Goal: Task Accomplishment & Management: Complete application form

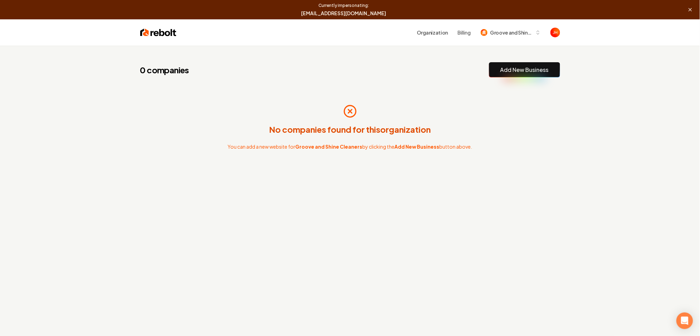
click at [513, 67] on link "Add New Business" at bounding box center [524, 70] width 48 height 8
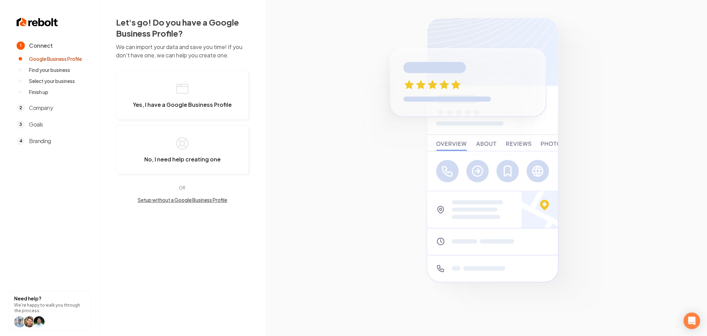
click at [197, 202] on button "Setup without a Google Business Profile" at bounding box center [182, 199] width 133 height 7
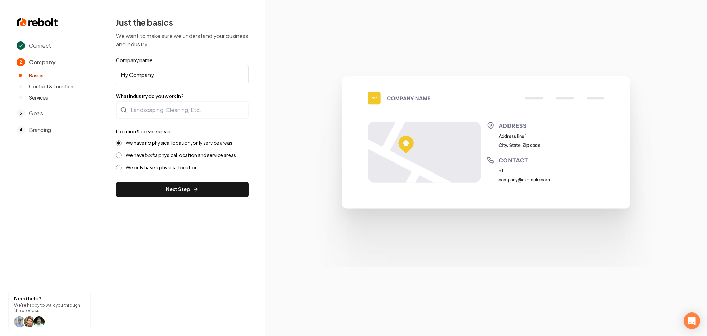
drag, startPoint x: 146, startPoint y: 80, endPoint x: 107, endPoint y: 83, distance: 39.4
click at [107, 83] on div "Just the basics We want to make sure we understand your business and industry. …" at bounding box center [182, 106] width 166 height 213
paste input "Groove and Shine Cleaners"
type input "Groove and Shine Cleaners"
click at [129, 106] on div at bounding box center [182, 110] width 133 height 18
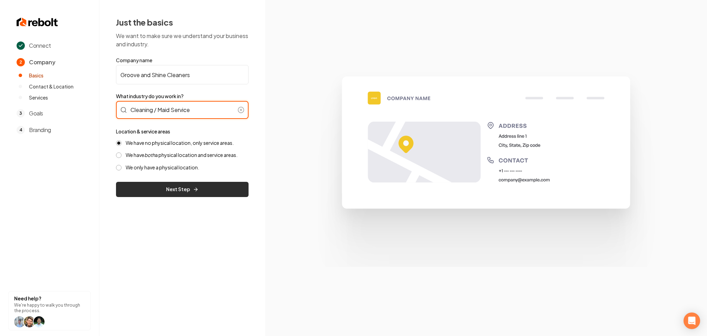
type input "Cleaning / Maid Service"
click at [143, 185] on button "Next Step" at bounding box center [182, 189] width 133 height 15
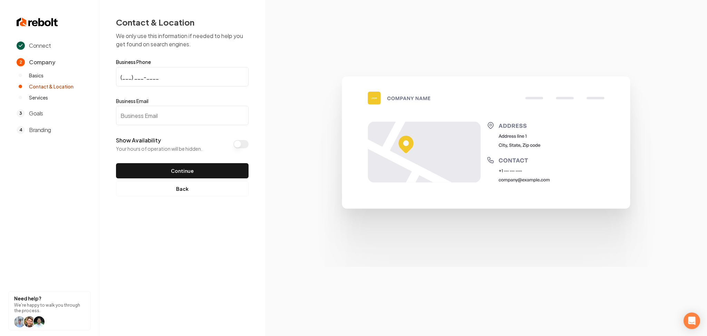
click at [155, 83] on input "(___) ___-____" at bounding box center [182, 76] width 133 height 19
paste input "562) 233-6216"
type input "[PHONE_NUMBER]"
paste input "[EMAIL_ADDRESS][DOMAIN_NAME]"
click at [198, 116] on input "[EMAIL_ADDRESS][DOMAIN_NAME]" at bounding box center [182, 115] width 133 height 19
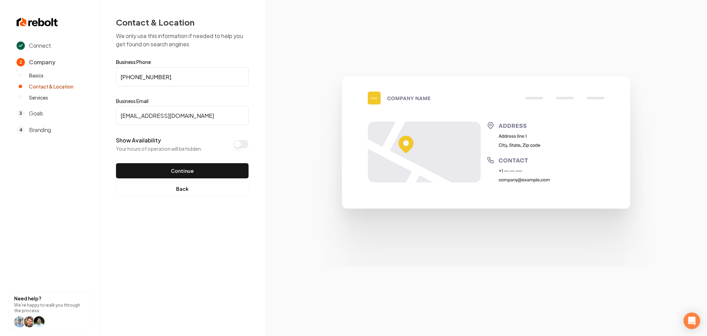
type input "[EMAIL_ADDRESS][DOMAIN_NAME]"
click at [238, 145] on button "Show Availability" at bounding box center [240, 144] width 15 height 8
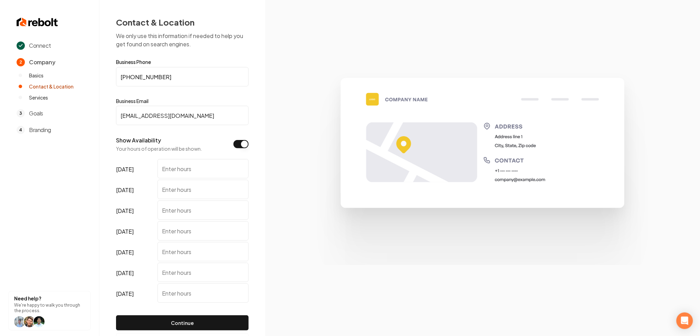
click at [238, 142] on button "Show Availability" at bounding box center [240, 144] width 15 height 8
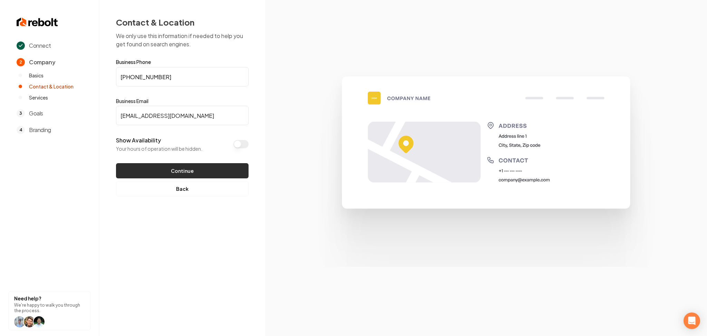
click at [209, 177] on button "Continue" at bounding box center [182, 170] width 133 height 15
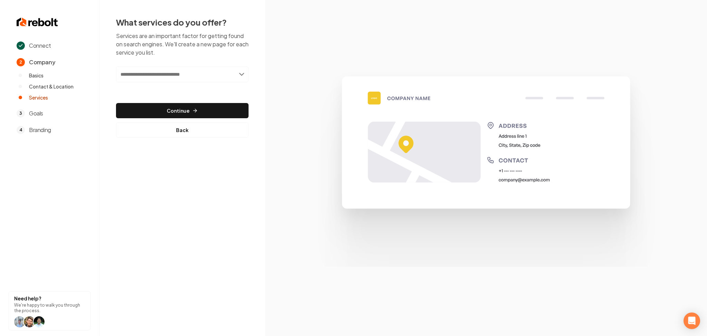
click at [154, 72] on input "text" at bounding box center [182, 74] width 133 height 16
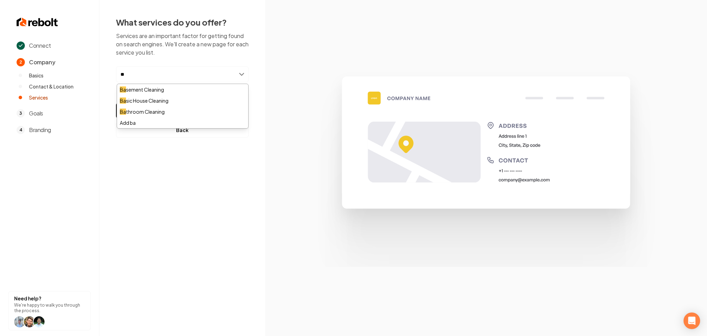
type input "***"
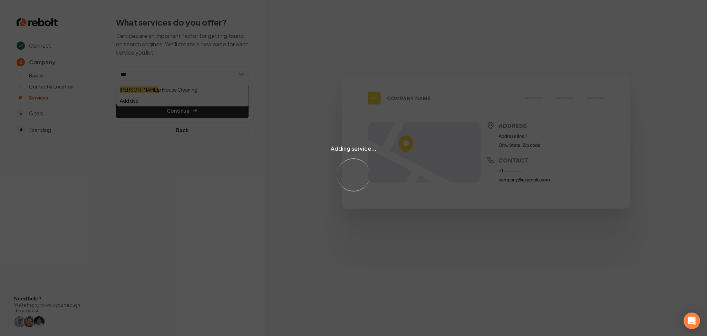
type input "****"
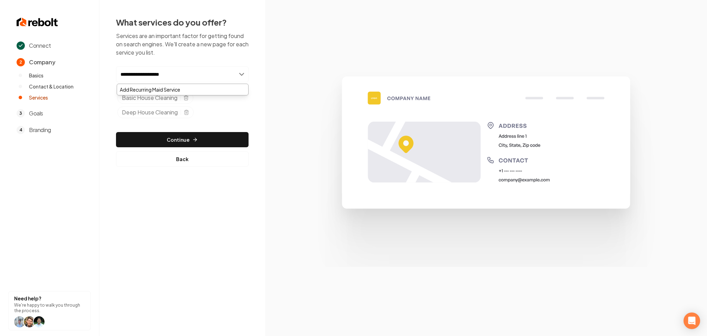
type input "**********"
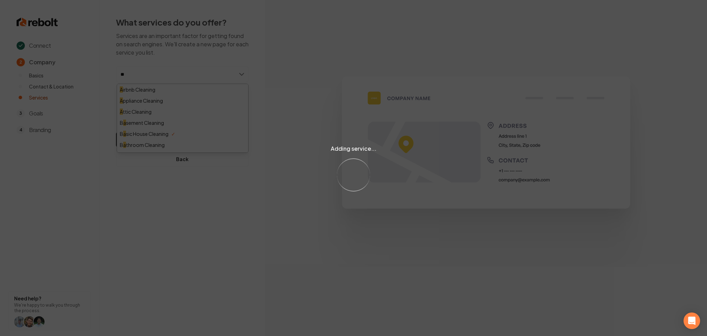
type input "***"
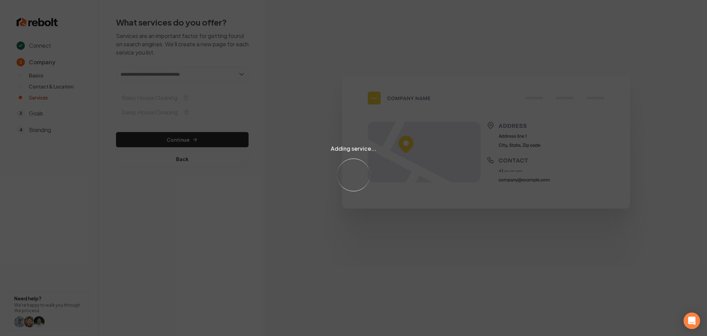
type input "*"
type input "****"
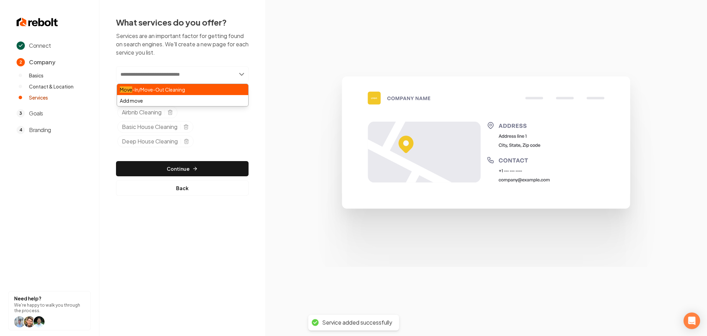
type input "*"
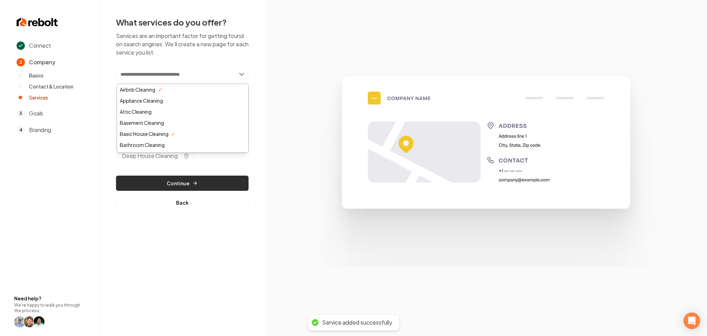
click at [195, 186] on button "Continue" at bounding box center [182, 182] width 133 height 15
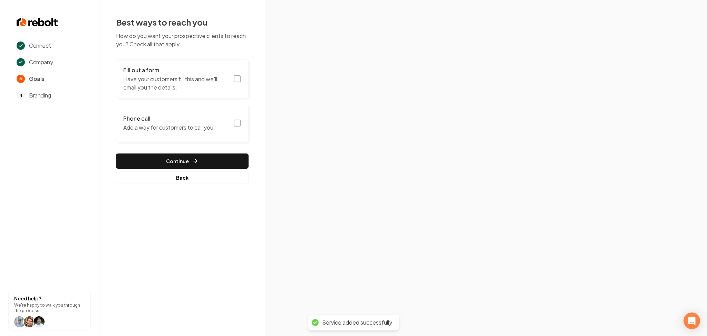
click at [158, 80] on p "Have your customers fill this and we'll email you the details." at bounding box center [176, 83] width 106 height 17
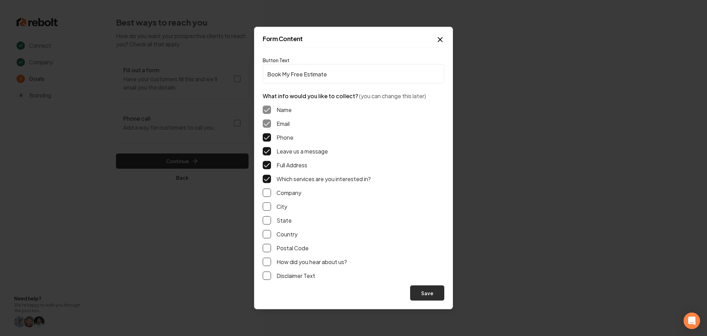
click at [432, 287] on button "Save" at bounding box center [427, 292] width 34 height 15
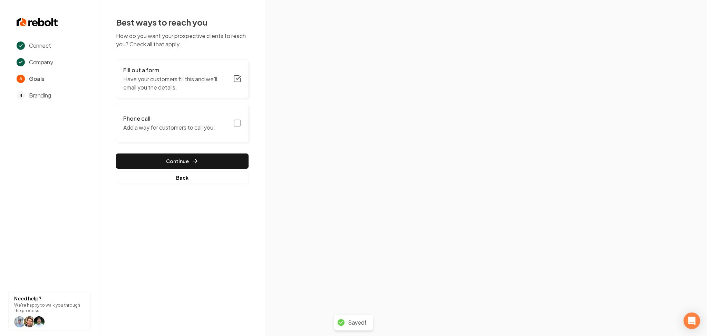
click at [167, 134] on button "Phone call Add a way for customers to call you." at bounding box center [182, 123] width 133 height 39
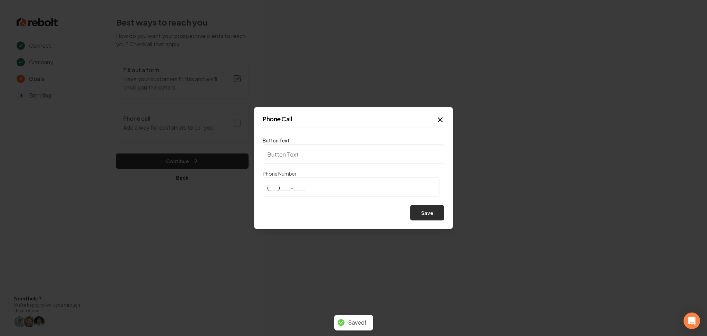
type input "Call us"
type input "[PHONE_NUMBER]"
click at [421, 209] on button "Save" at bounding box center [427, 212] width 34 height 15
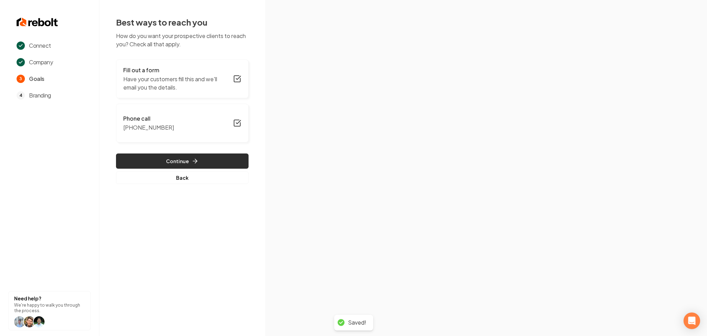
click at [186, 158] on button "Continue" at bounding box center [182, 160] width 133 height 15
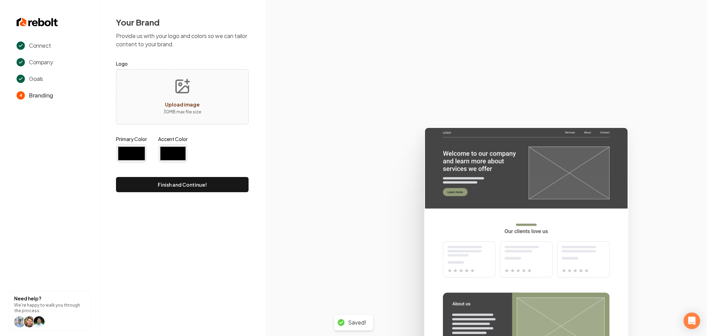
type input "#194d33"
type input "#70be00"
click at [186, 104] on span "Upload image" at bounding box center [182, 104] width 35 height 6
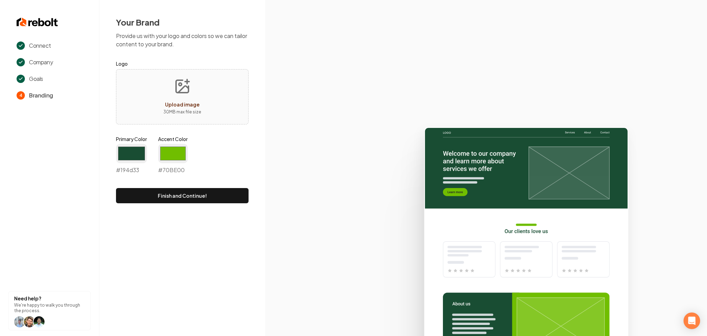
click at [205, 94] on button "Upload image 30 MB max file size" at bounding box center [182, 96] width 49 height 48
type input "**********"
click at [132, 154] on input "#194d33" at bounding box center [131, 153] width 31 height 19
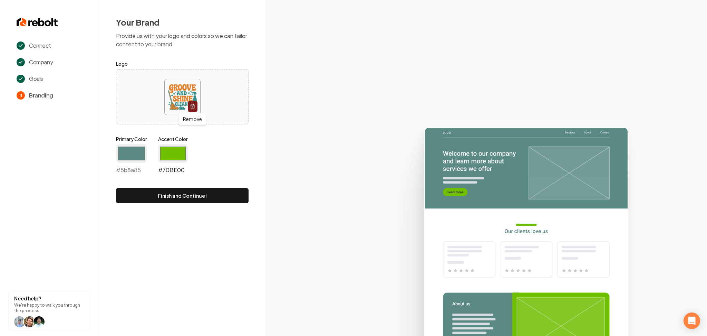
type input "#5b8a85"
click at [179, 152] on input "#70be00" at bounding box center [173, 153] width 30 height 19
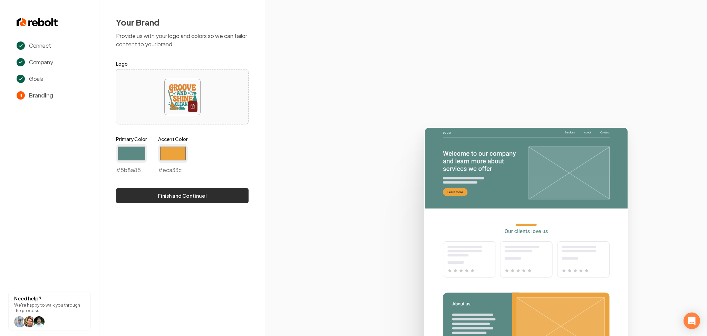
type input "#eca33c"
click at [133, 191] on button "Finish and Continue!" at bounding box center [182, 195] width 133 height 15
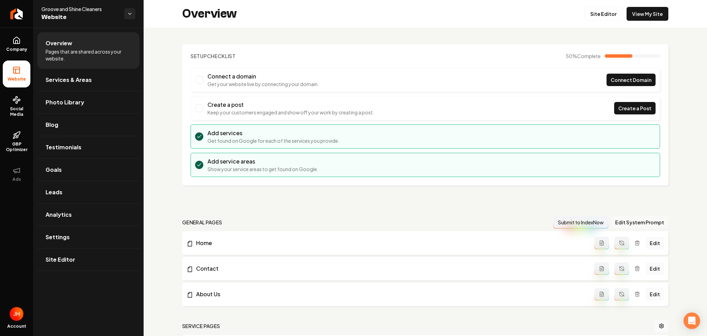
click at [631, 221] on button "Edit System Prompt" at bounding box center [639, 222] width 57 height 12
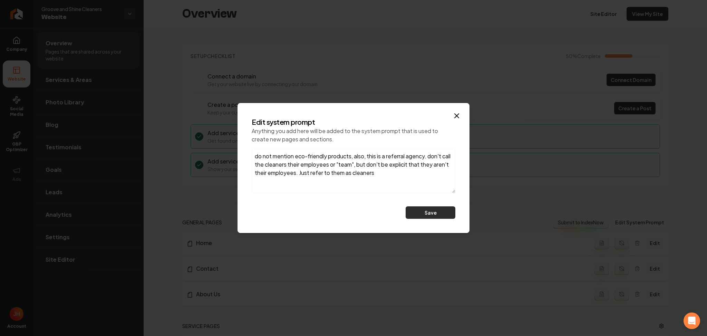
type textarea "do not mention eco-friendly products, also, this is a referral agency. don't ca…"
click at [426, 210] on button "Save" at bounding box center [431, 212] width 50 height 12
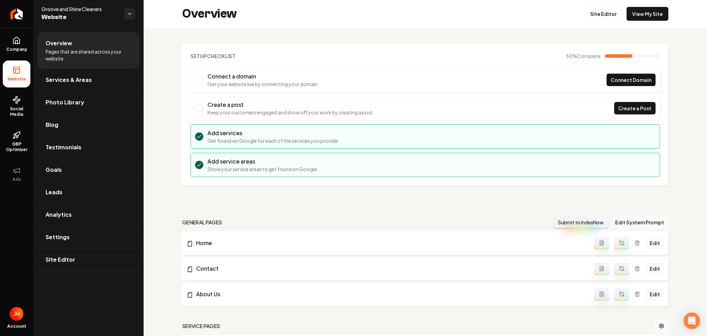
drag, startPoint x: 614, startPoint y: 253, endPoint x: 614, endPoint y: 249, distance: 3.8
click at [614, 253] on li "Home Edit" at bounding box center [425, 242] width 486 height 23
click at [614, 246] on button "Main content area" at bounding box center [621, 242] width 14 height 12
click at [619, 271] on icon "Main content area" at bounding box center [622, 268] width 6 height 6
click at [614, 295] on button "Main content area" at bounding box center [621, 294] width 14 height 12
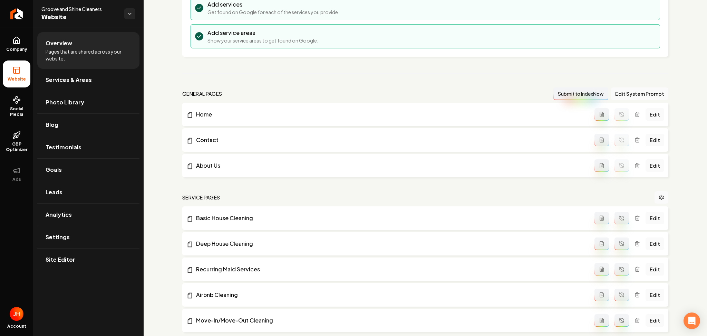
scroll to position [138, 0]
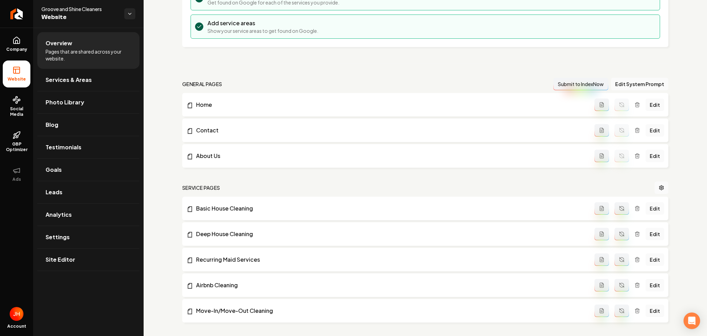
click at [619, 209] on icon "Main content area" at bounding box center [622, 208] width 6 height 6
click at [619, 235] on button "Main content area" at bounding box center [621, 234] width 14 height 12
click at [614, 264] on button "Main content area" at bounding box center [621, 259] width 14 height 12
click at [619, 285] on icon "Main content area" at bounding box center [622, 285] width 6 height 6
click at [619, 309] on icon "Main content area" at bounding box center [622, 311] width 6 height 6
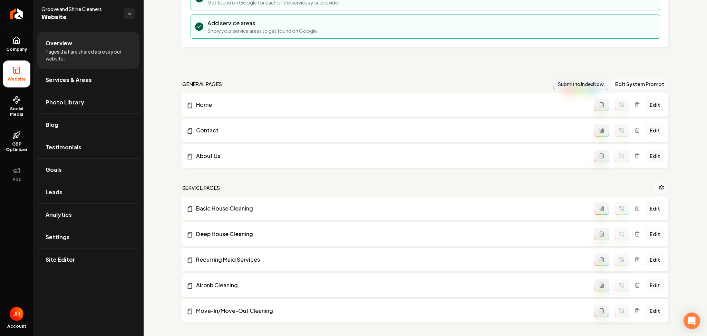
scroll to position [268, 0]
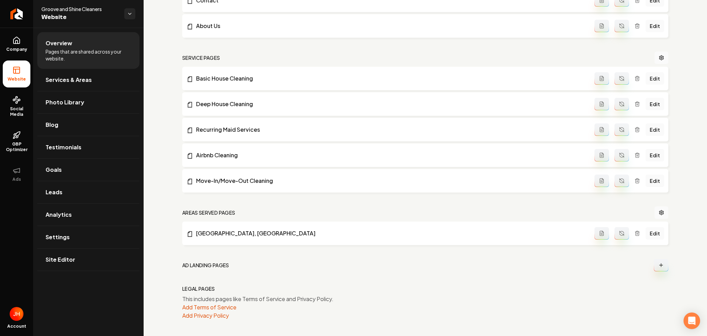
click at [636, 234] on icon "Main content area" at bounding box center [637, 234] width 3 height 4
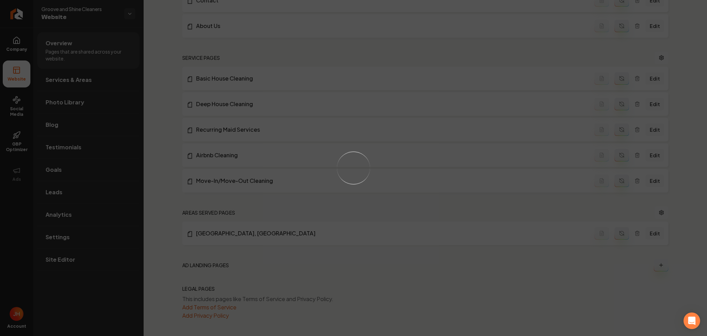
scroll to position [253, 0]
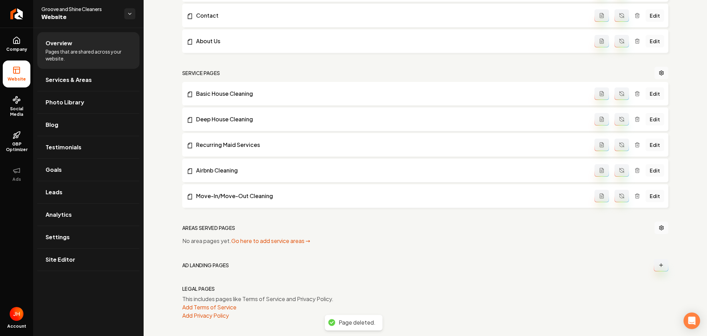
click at [62, 84] on link "Services & Areas" at bounding box center [88, 80] width 102 height 22
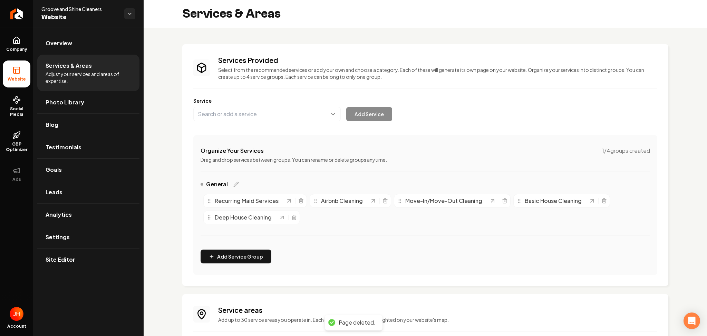
scroll to position [64, 0]
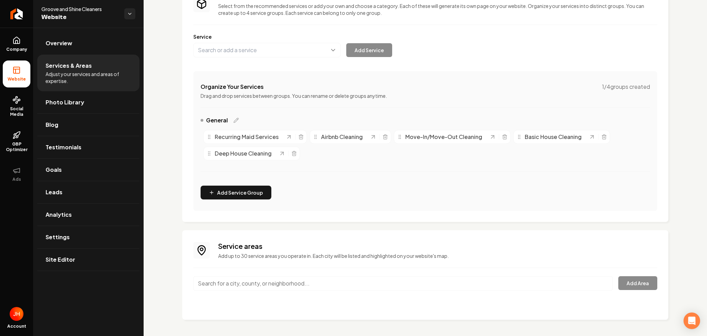
click at [241, 279] on input "Main content area" at bounding box center [402, 283] width 419 height 14
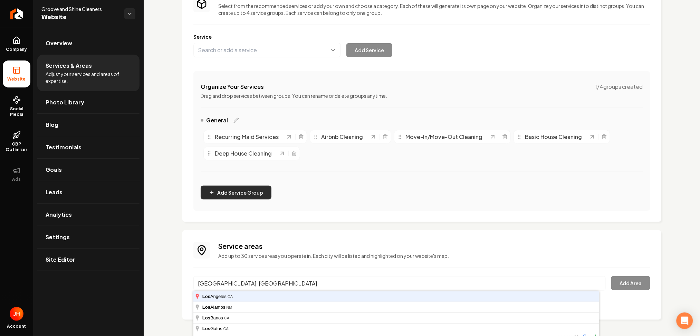
type input "[GEOGRAPHIC_DATA], [GEOGRAPHIC_DATA]"
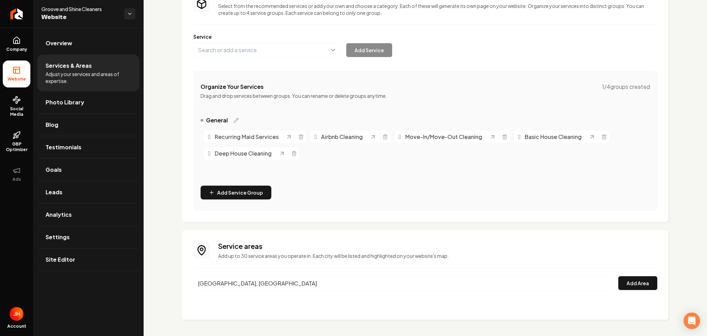
click at [631, 274] on div "Service areas Add up to 30 service areas you operate in. Each city will be list…" at bounding box center [425, 274] width 464 height 67
click at [628, 278] on button "Add Area" at bounding box center [637, 283] width 39 height 14
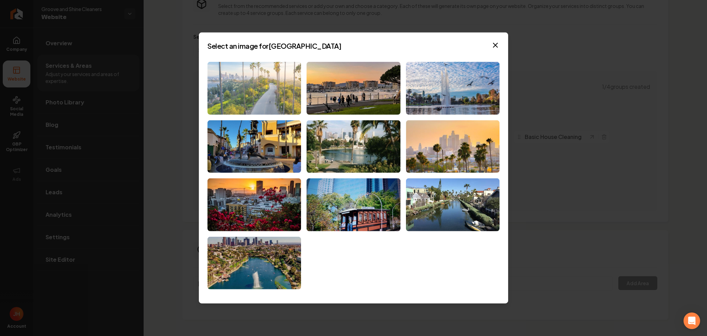
click at [271, 91] on img at bounding box center [254, 88] width 94 height 53
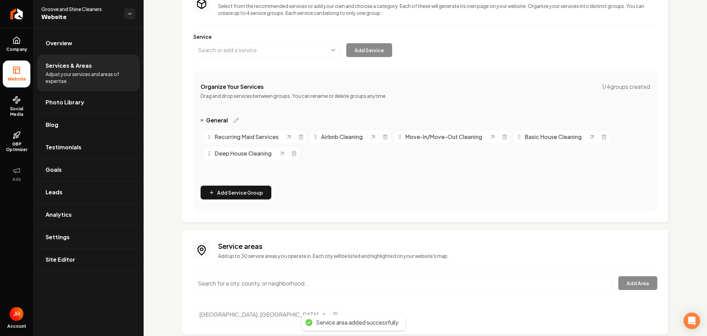
click at [234, 283] on input "Main content area" at bounding box center [402, 283] width 419 height 14
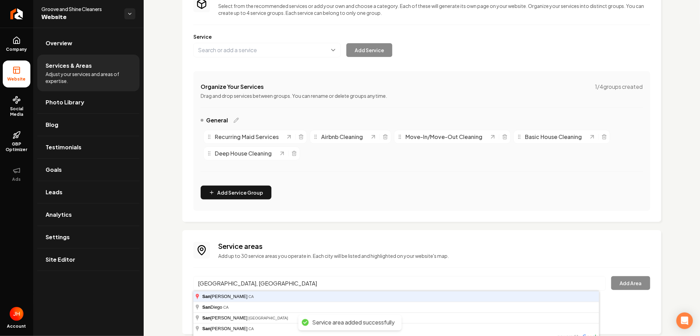
type input "[GEOGRAPHIC_DATA], [GEOGRAPHIC_DATA]"
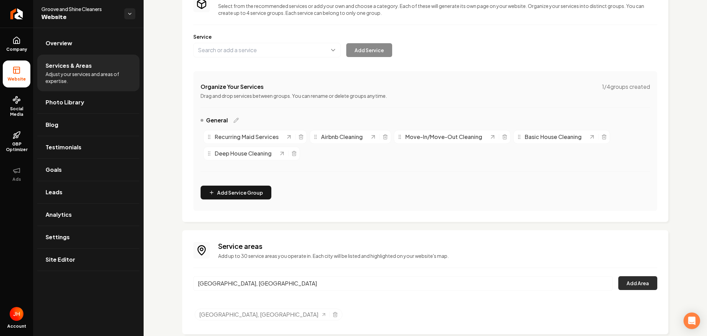
click at [631, 286] on button "Add Area" at bounding box center [637, 283] width 39 height 14
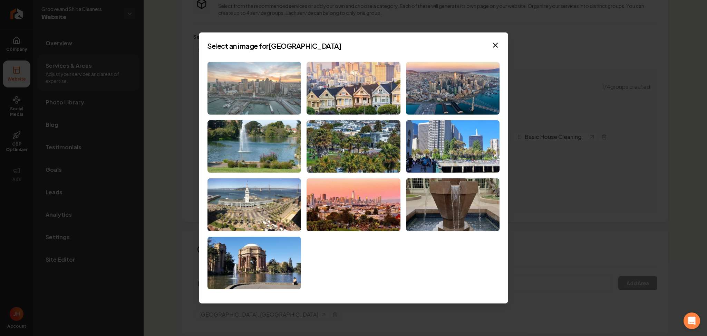
click at [244, 94] on img at bounding box center [254, 88] width 94 height 53
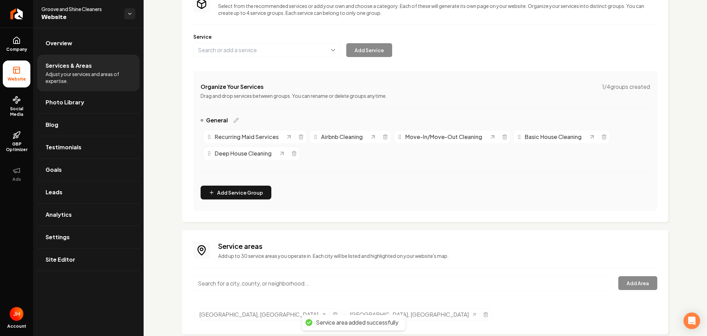
click at [238, 283] on input "Main content area" at bounding box center [402, 283] width 419 height 14
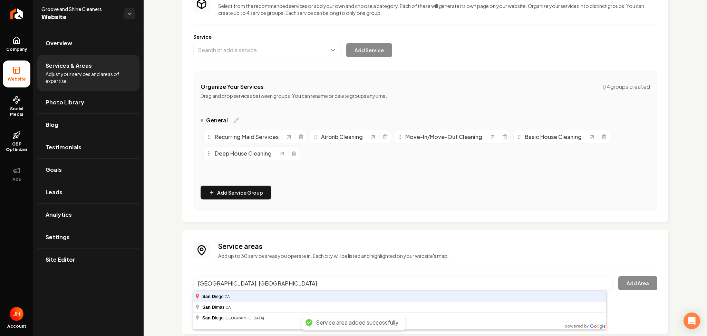
type input "[GEOGRAPHIC_DATA], [GEOGRAPHIC_DATA]"
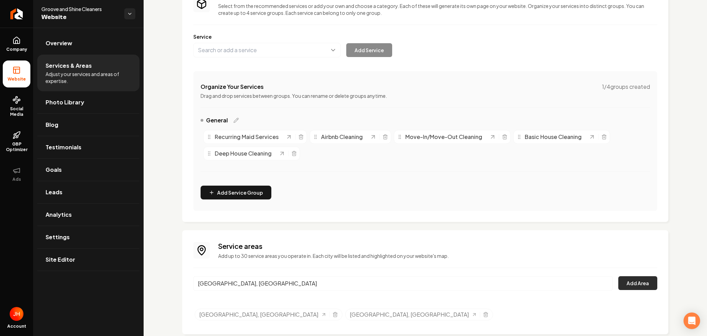
click at [635, 277] on button "Add Area" at bounding box center [637, 283] width 39 height 14
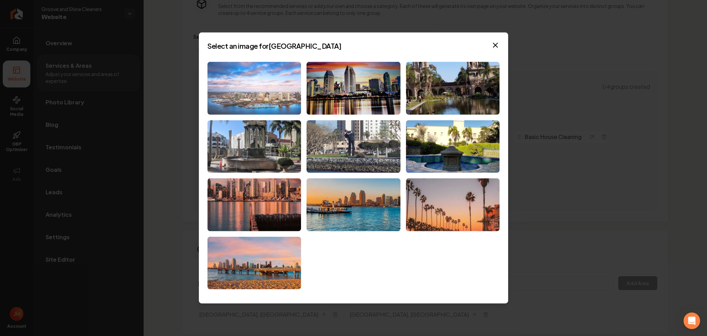
click at [234, 85] on img at bounding box center [254, 88] width 94 height 53
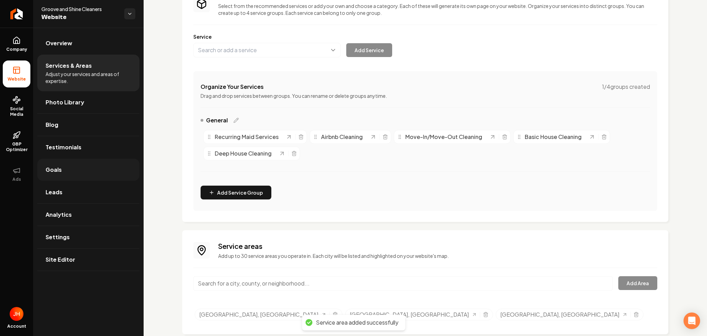
click at [66, 168] on link "Goals" at bounding box center [88, 169] width 102 height 22
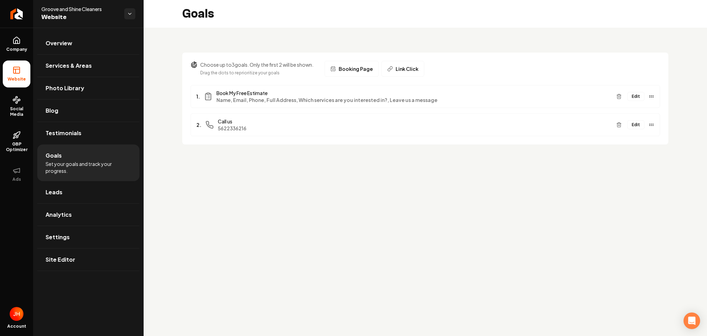
click at [640, 95] on button "Edit" at bounding box center [635, 96] width 17 height 9
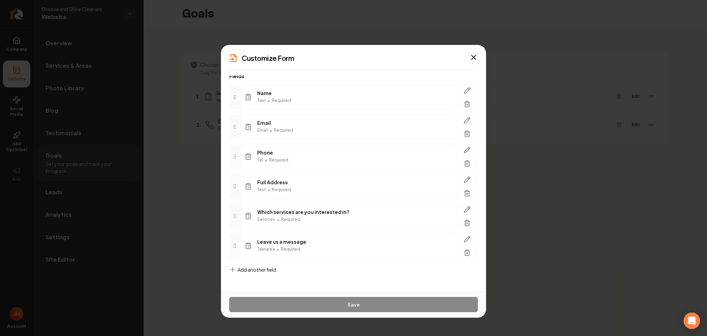
click at [257, 272] on span "Add another field" at bounding box center [257, 269] width 39 height 7
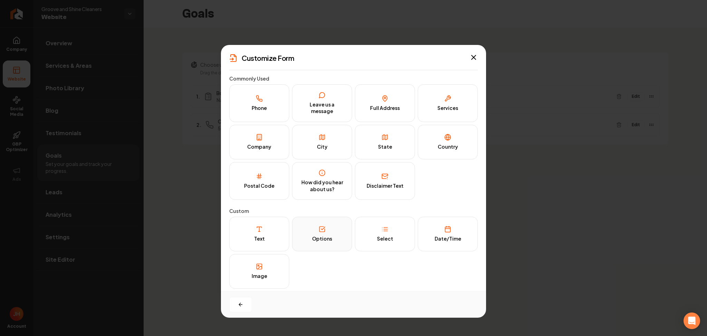
click at [320, 242] on div "Options" at bounding box center [322, 238] width 20 height 7
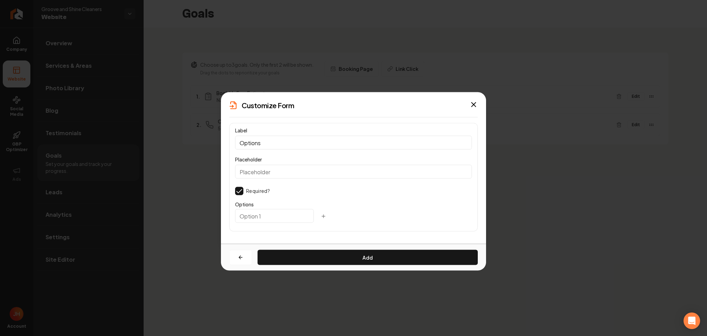
click at [274, 149] on input "Options" at bounding box center [353, 143] width 237 height 14
click at [261, 143] on input "Options" at bounding box center [353, 143] width 237 height 14
type input "Disclaimer"
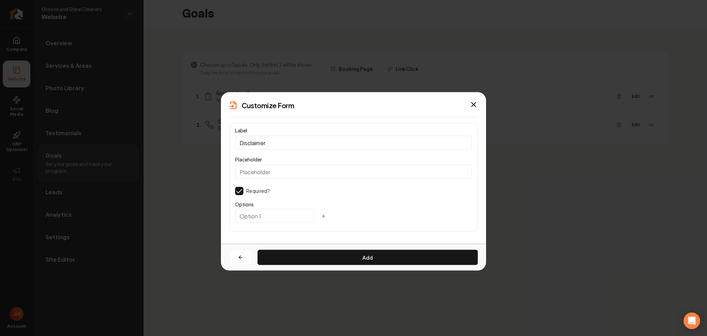
click at [245, 210] on input "text" at bounding box center [274, 216] width 79 height 14
paste input "I Consent to Receive SMS Notifications, Appointment Reminders and Updates, and …"
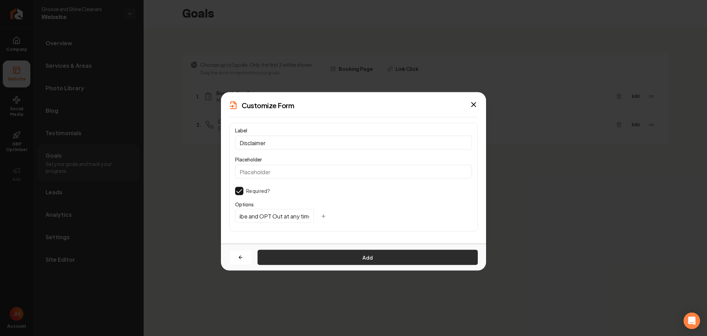
type input "I Consent to Receive SMS Notifications, Appointment Reminders and Updates, and …"
click at [304, 251] on button "Add" at bounding box center [368, 257] width 220 height 15
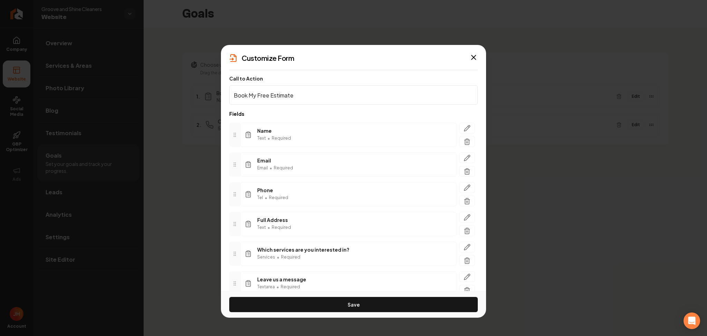
scroll to position [67, 0]
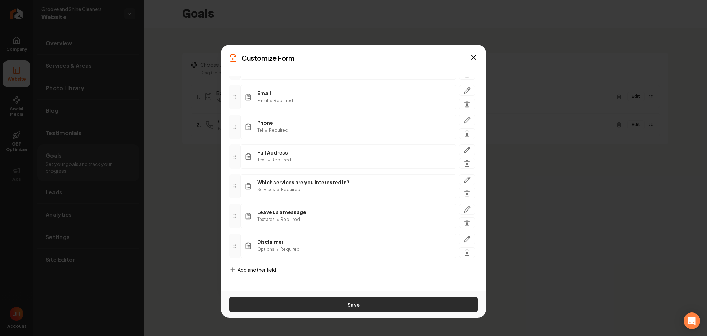
click at [278, 306] on button "Save" at bounding box center [353, 304] width 249 height 15
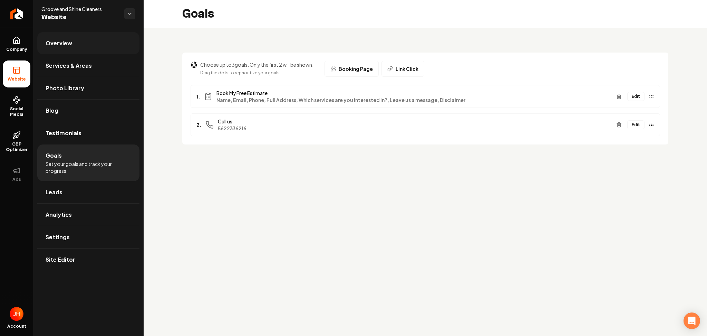
click at [63, 37] on link "Overview" at bounding box center [88, 43] width 102 height 22
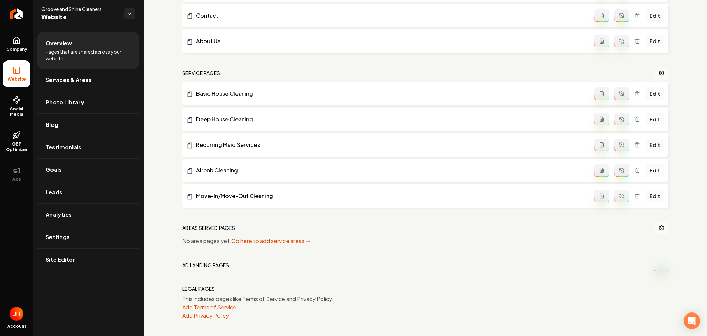
scroll to position [319, 0]
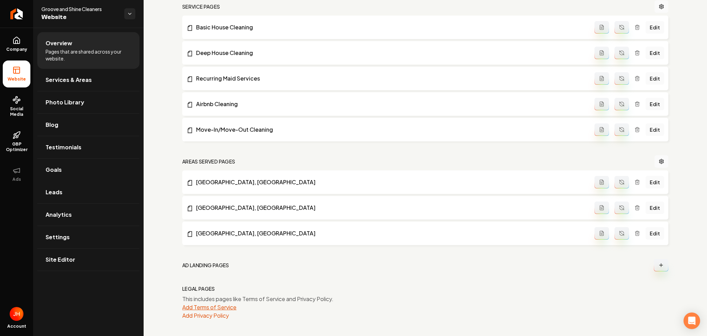
click at [211, 304] on button "Add Terms of Service" at bounding box center [209, 307] width 54 height 8
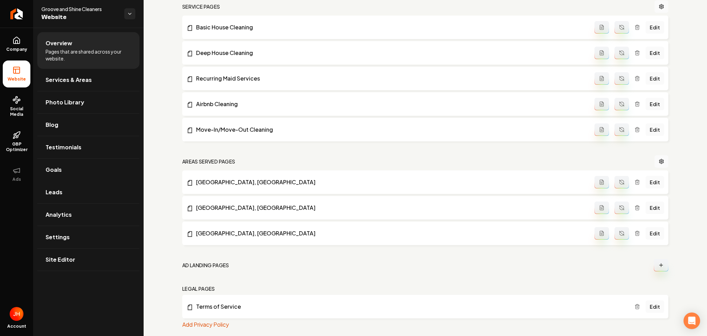
scroll to position [328, 0]
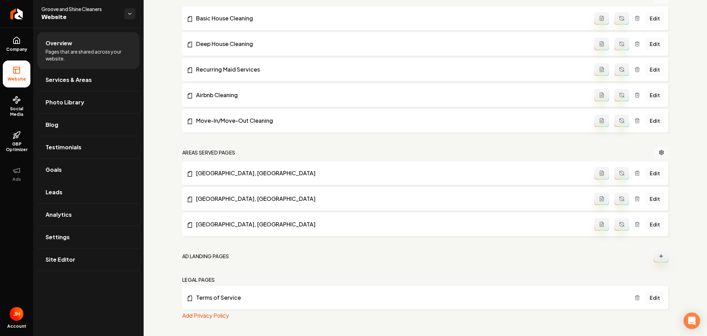
click at [201, 320] on div "Setup Checklist 50 % Complete Connect a domain Get your website live by connect…" at bounding box center [425, 18] width 563 height 636
click at [200, 316] on button "Add Privacy Policy" at bounding box center [205, 315] width 47 height 8
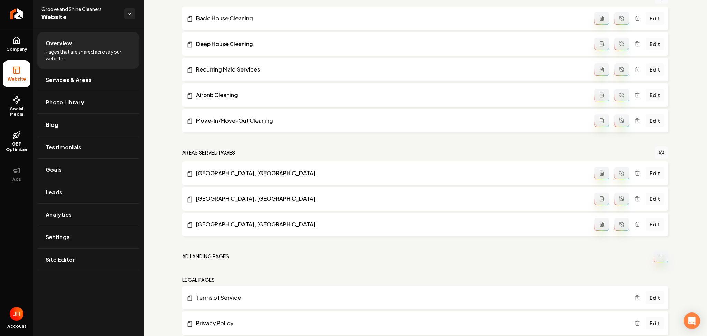
scroll to position [345, 0]
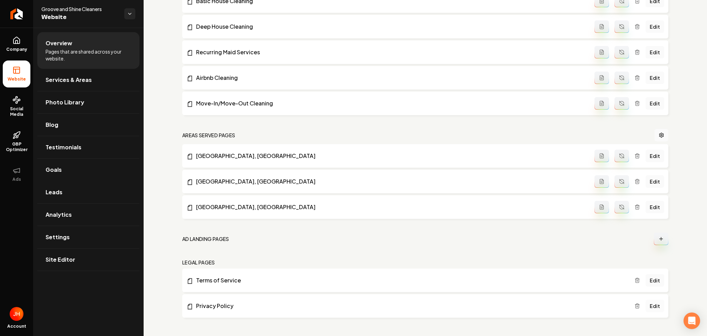
click at [646, 305] on link "Edit" at bounding box center [655, 305] width 19 height 12
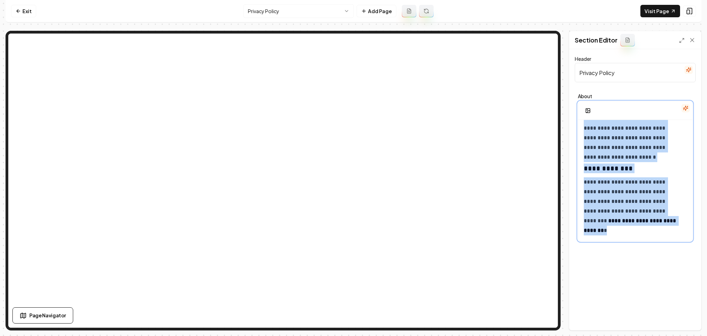
drag, startPoint x: 583, startPoint y: 129, endPoint x: 670, endPoint y: 354, distance: 240.3
click at [670, 335] on html "**********" at bounding box center [353, 168] width 707 height 336
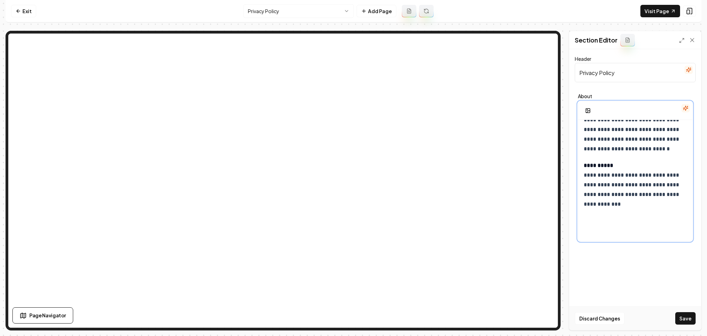
scroll to position [669, 0]
click at [677, 287] on div "**********" at bounding box center [635, 189] width 132 height 281
click at [683, 311] on div "Discard Changes Save" at bounding box center [635, 318] width 132 height 24
click at [683, 314] on button "Save" at bounding box center [685, 318] width 20 height 12
click at [332, 7] on html "**********" at bounding box center [353, 168] width 707 height 336
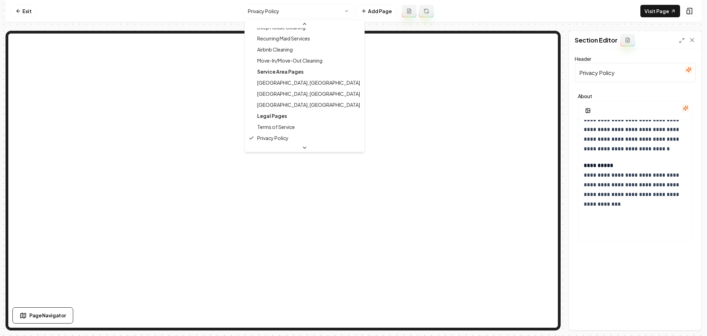
scroll to position [67, 0]
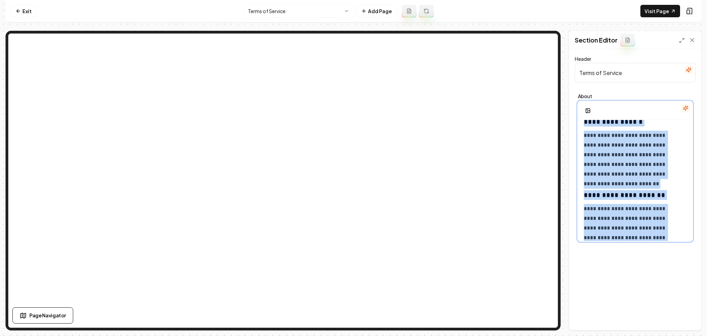
scroll to position [1291, 0]
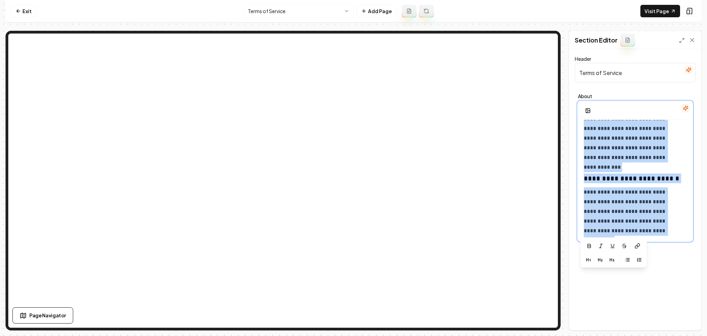
drag, startPoint x: 581, startPoint y: 129, endPoint x: 706, endPoint y: 324, distance: 231.7
click at [699, 324] on div "**********" at bounding box center [353, 168] width 707 height 336
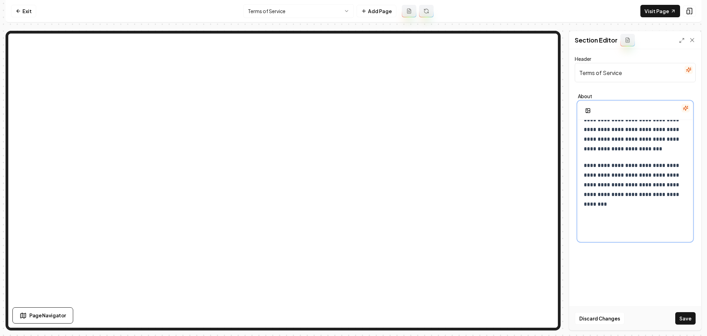
scroll to position [840, 0]
click at [691, 315] on button "Save" at bounding box center [685, 318] width 20 height 12
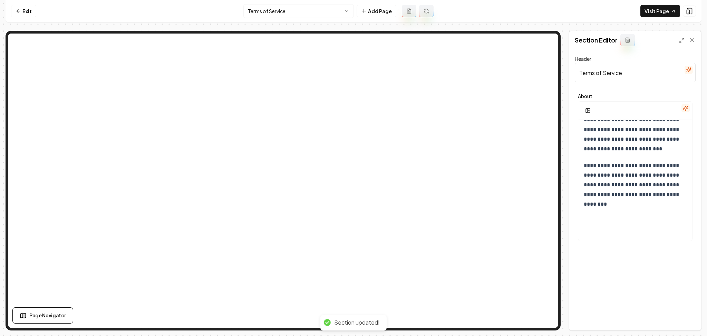
click at [268, 10] on html "**********" at bounding box center [353, 168] width 707 height 336
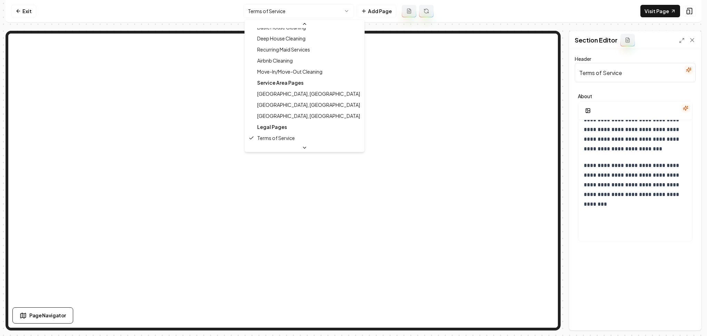
scroll to position [0, 0]
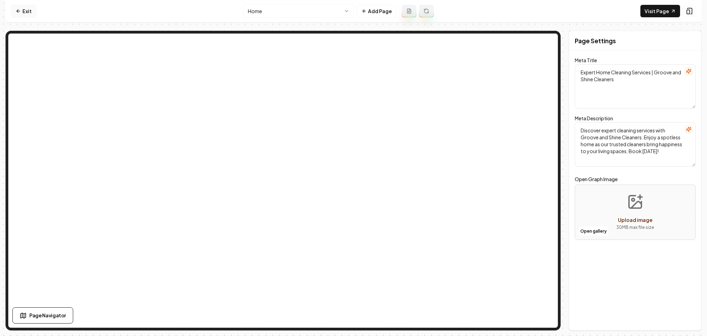
click at [22, 7] on link "Exit" at bounding box center [23, 11] width 25 height 12
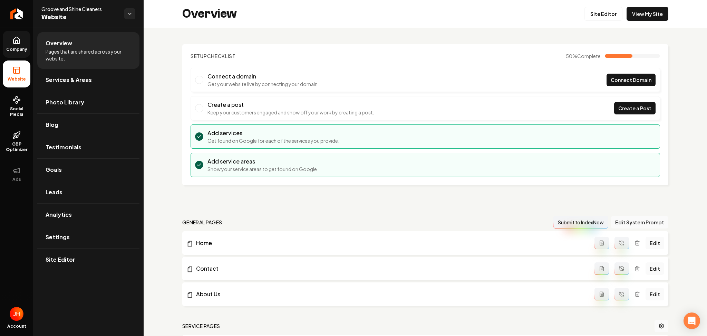
click at [15, 47] on span "Company" at bounding box center [16, 50] width 27 height 6
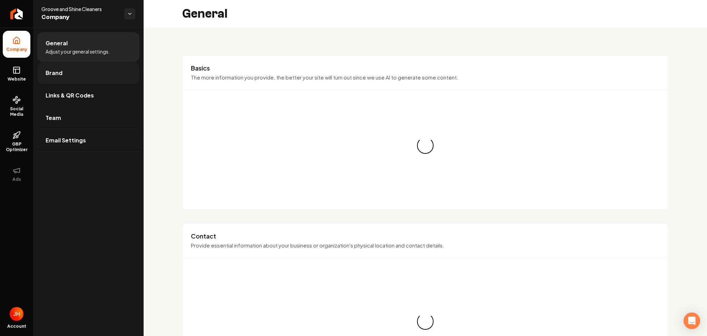
click at [47, 67] on link "Brand" at bounding box center [88, 73] width 102 height 22
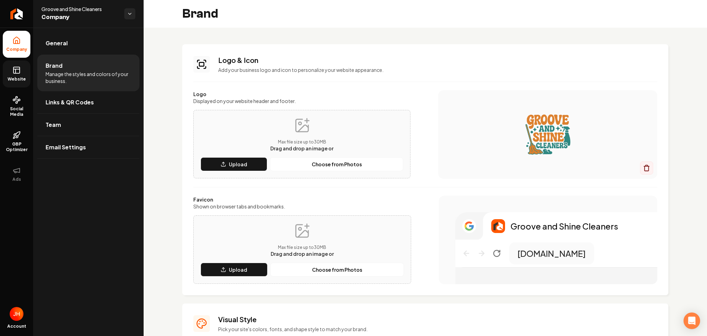
click at [17, 79] on span "Website" at bounding box center [17, 79] width 24 height 6
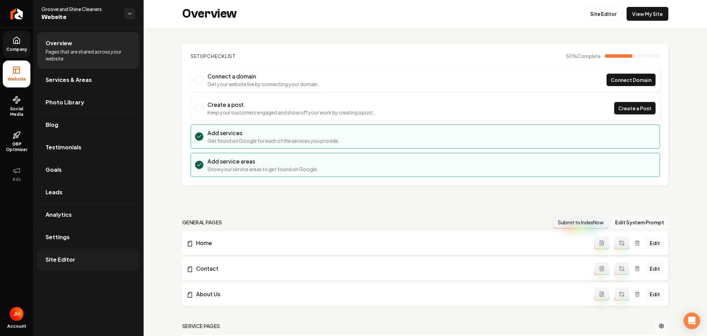
click at [66, 251] on link "Site Editor" at bounding box center [88, 259] width 102 height 22
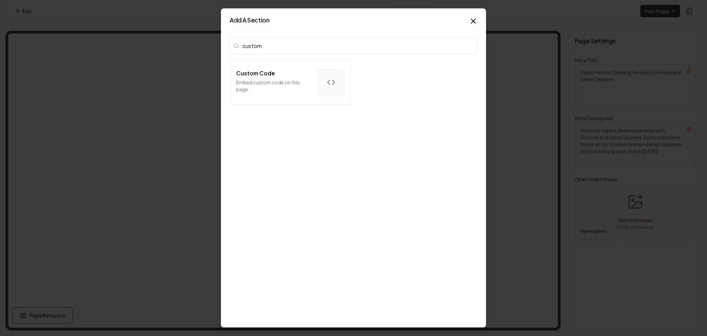
type input "custom"
click at [277, 79] on p "Embed custom code on this page." at bounding box center [274, 86] width 76 height 14
type input "custom"
click at [280, 93] on div "Custom Code Embed custom code on this page." at bounding box center [274, 82] width 76 height 26
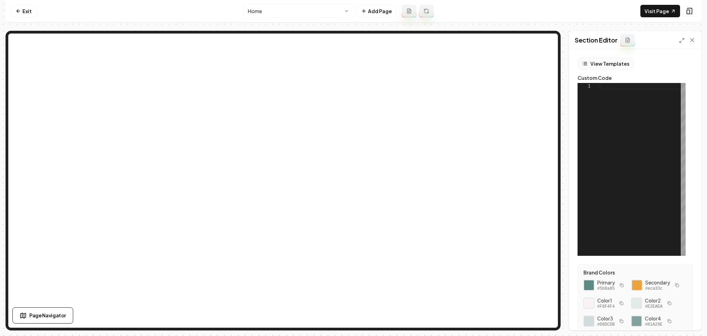
click at [596, 69] on button "View Templates" at bounding box center [606, 63] width 56 height 12
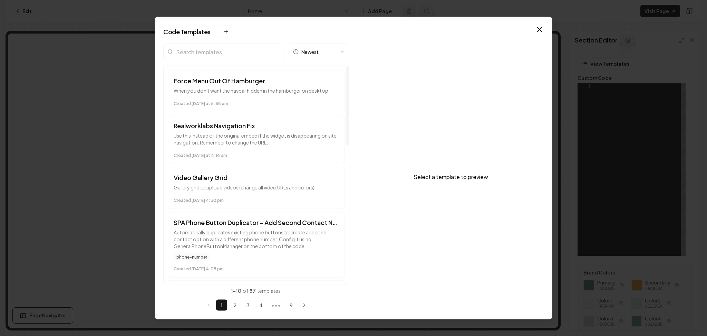
click at [219, 51] on input "search" at bounding box center [223, 51] width 121 height 17
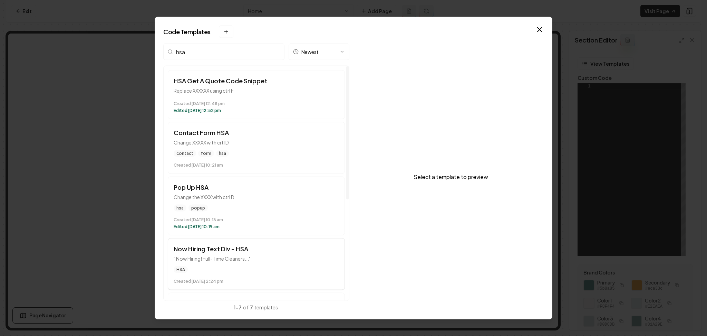
type input "hsa"
click at [259, 255] on p "" Now Hiring! Full-Time Cleaners..."" at bounding box center [256, 258] width 165 height 7
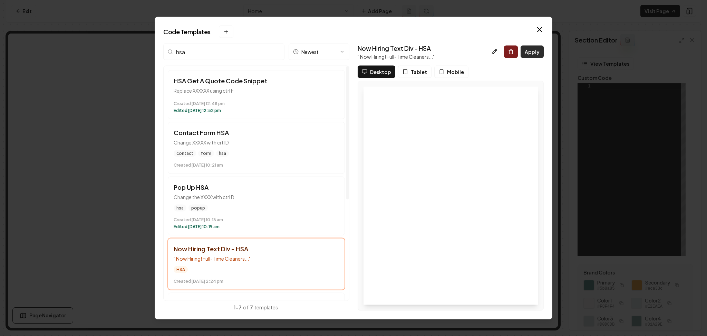
click at [535, 50] on button "Apply" at bounding box center [532, 52] width 23 height 12
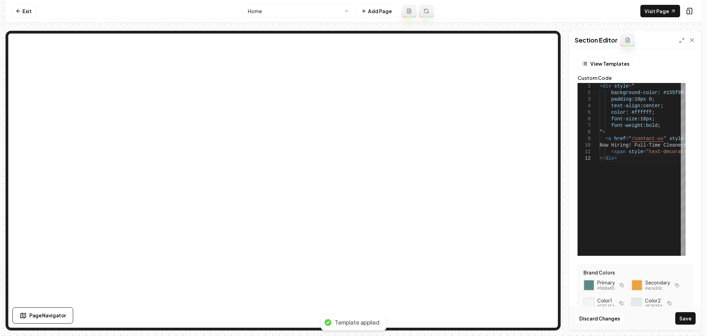
click at [621, 285] on icon "button" at bounding box center [622, 285] width 4 height 4
drag, startPoint x: 676, startPoint y: 93, endPoint x: 658, endPoint y: 93, distance: 18.3
click at [658, 93] on div "< div style = " background-color : # 155f99 ; padding : 10px 0 ; text-align : c…" at bounding box center [700, 169] width 201 height 173
type textarea "**********"
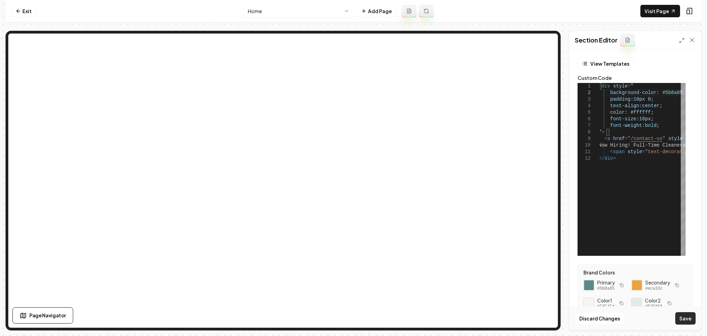
click at [682, 319] on button "Save" at bounding box center [685, 318] width 20 height 12
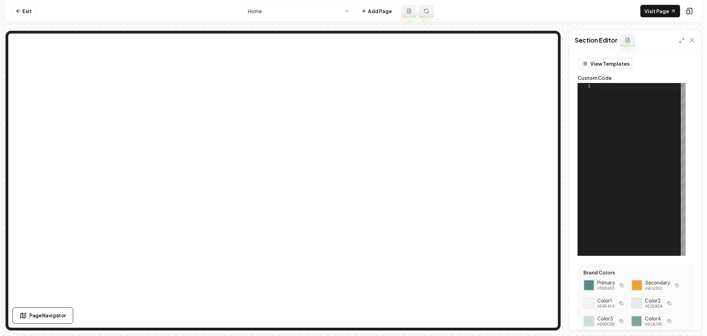
click at [605, 65] on button "View Templates" at bounding box center [606, 63] width 56 height 12
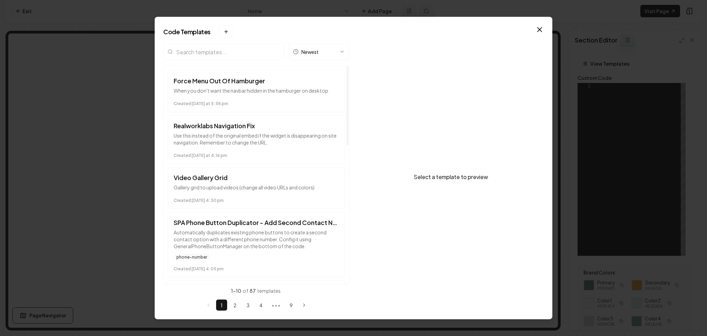
click at [234, 51] on input "search" at bounding box center [223, 51] width 121 height 17
click at [234, 51] on input "h" at bounding box center [223, 51] width 121 height 17
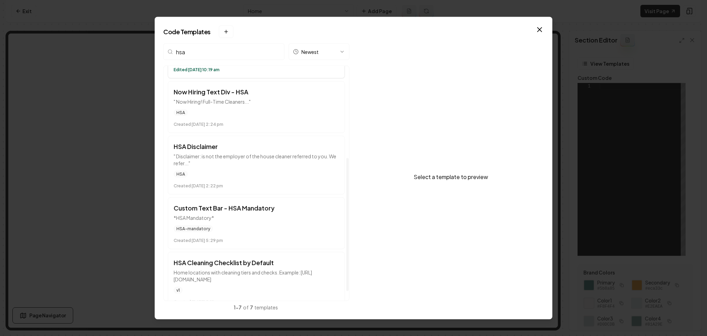
scroll to position [162, 0]
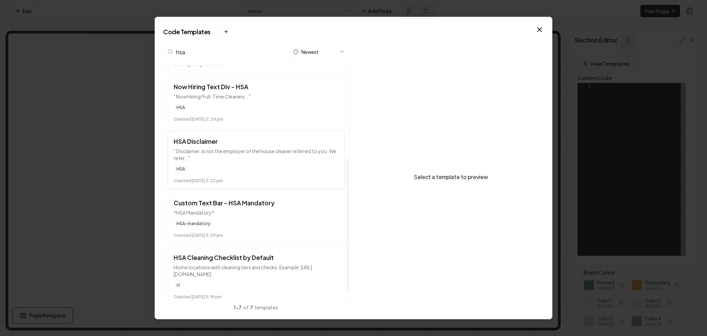
type input "hsa"
click at [227, 176] on div "Created [DATE] 2:22 pm" at bounding box center [256, 179] width 165 height 8
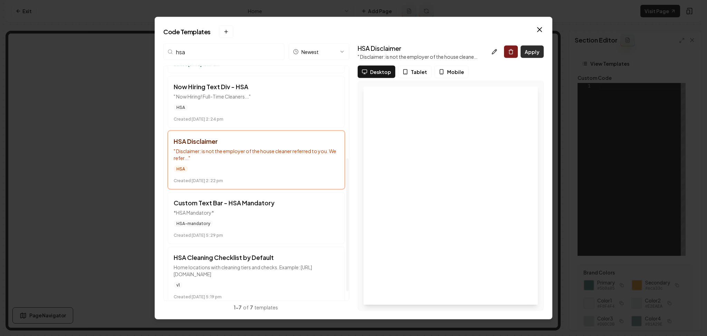
click at [540, 49] on button "Apply" at bounding box center [532, 52] width 23 height 12
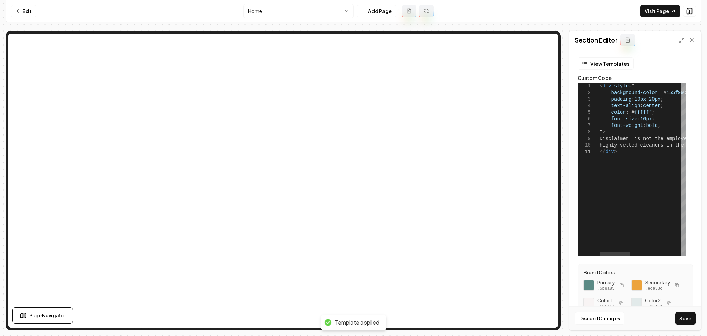
click at [636, 138] on div "< div style = " background-color : # 155f99 ; padding : 10px 20px ; text-align …" at bounding box center [714, 169] width 228 height 173
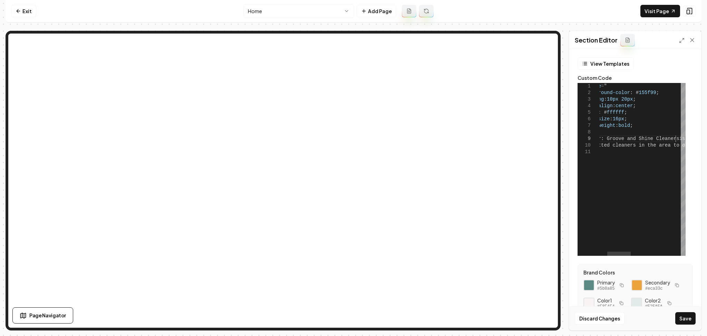
scroll to position [52, 106]
click at [621, 285] on rect "button" at bounding box center [622, 285] width 2 height 2
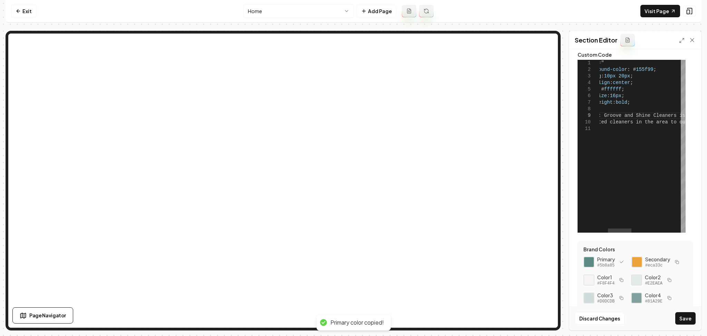
scroll to position [24, 0]
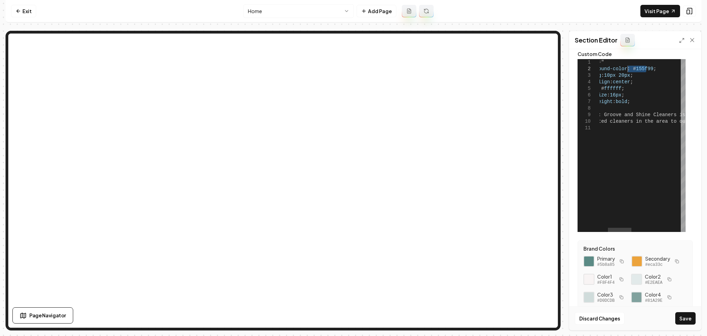
drag, startPoint x: 647, startPoint y: 68, endPoint x: 628, endPoint y: 68, distance: 19.0
click at [628, 68] on div "< div style = " background-color : # 155f99 ; padding : 10px 20px ; text-align …" at bounding box center [717, 145] width 297 height 173
type textarea "**********"
click at [685, 317] on button "Save" at bounding box center [685, 318] width 20 height 12
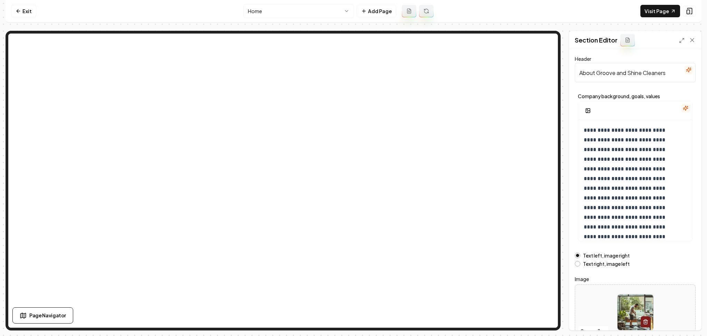
click at [598, 288] on div "Open gallery" at bounding box center [635, 311] width 121 height 55
type input "**********"
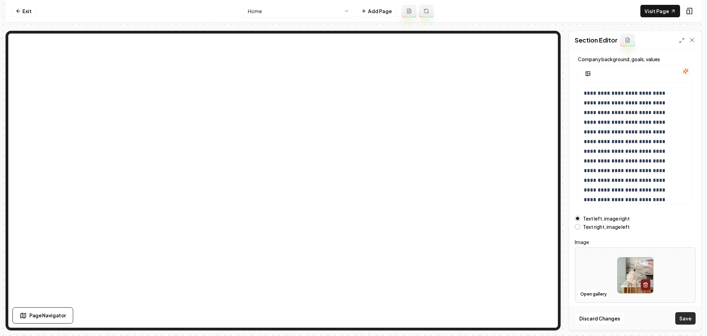
click at [685, 317] on button "Save" at bounding box center [685, 318] width 20 height 12
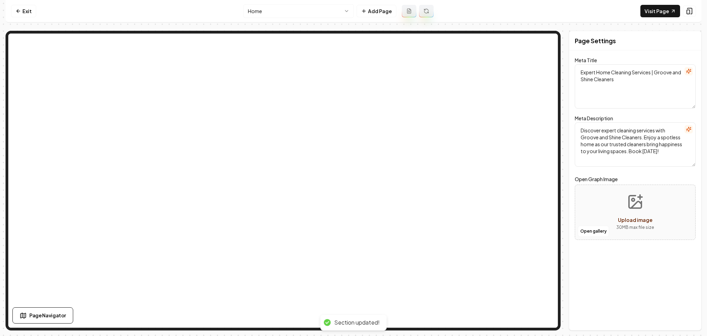
scroll to position [0, 0]
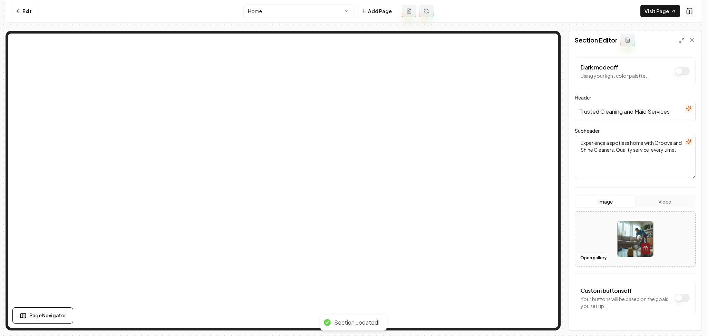
click at [583, 242] on div at bounding box center [635, 238] width 120 height 47
type input "**********"
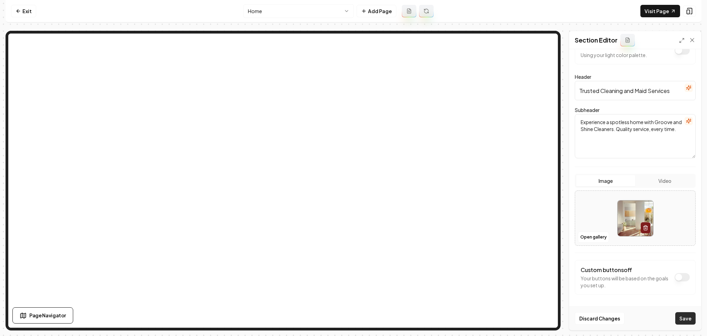
click at [686, 315] on button "Save" at bounding box center [685, 318] width 20 height 12
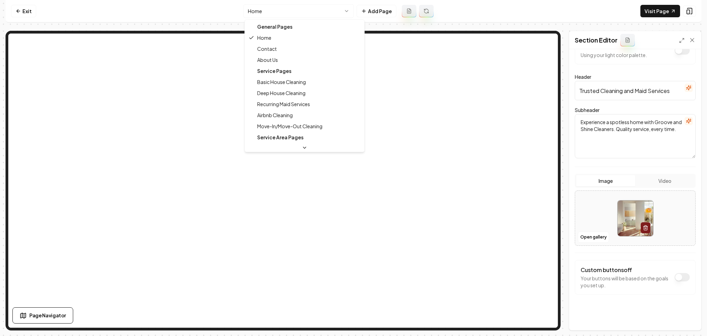
click at [254, 12] on html "Computer Required This feature is only available on a computer. Please switch t…" at bounding box center [353, 168] width 707 height 336
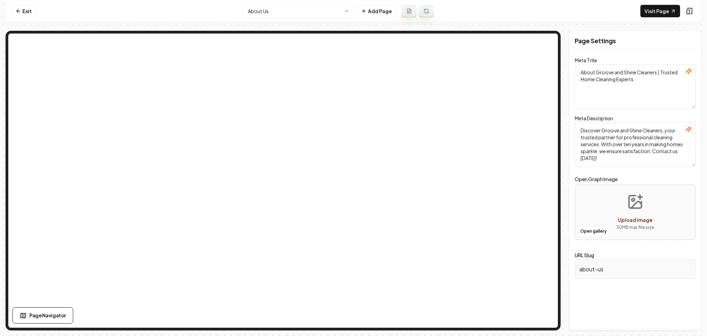
click at [269, 7] on html "Computer Required This feature is only available on a computer. Please switch t…" at bounding box center [353, 168] width 707 height 336
click at [286, 16] on html "Computer Required This feature is only available on a computer. Please switch t…" at bounding box center [353, 168] width 707 height 336
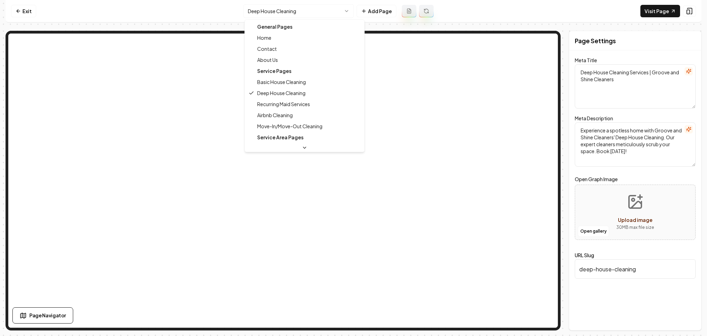
click at [285, 9] on html "Computer Required This feature is only available on a computer. Please switch t…" at bounding box center [353, 168] width 707 height 336
click at [310, 10] on html "Computer Required This feature is only available on a computer. Please switch t…" at bounding box center [353, 168] width 707 height 336
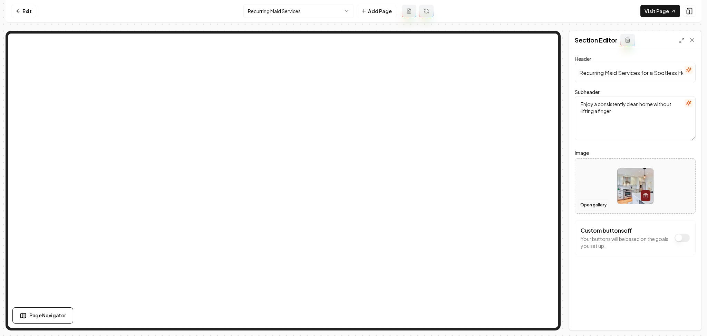
click at [598, 200] on button "Open gallery" at bounding box center [593, 204] width 31 height 11
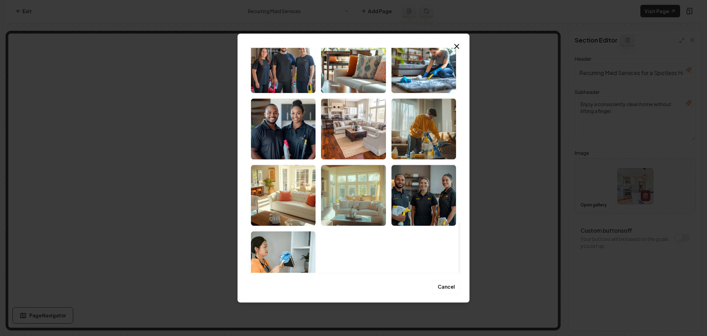
scroll to position [788, 0]
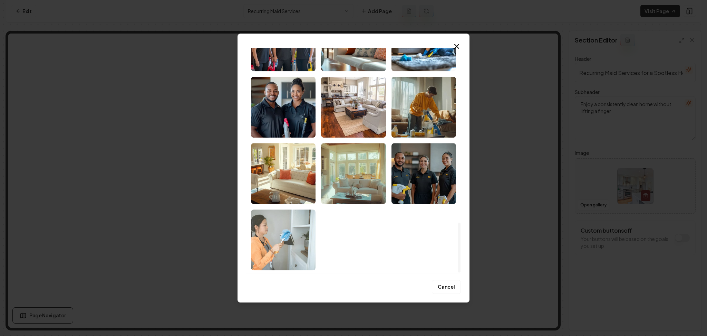
click at [267, 241] on img "Select image image_68c016585c7cd75eb8aee565.jpeg" at bounding box center [283, 239] width 65 height 61
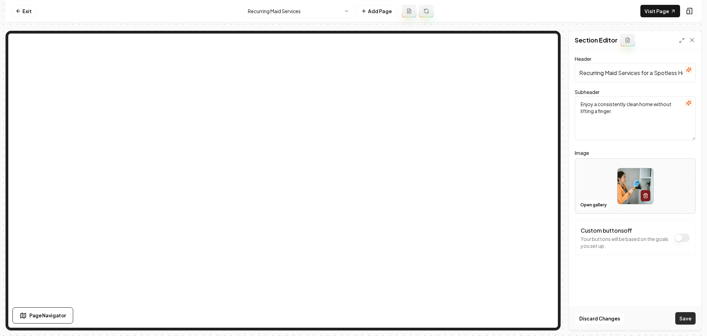
click at [688, 315] on button "Save" at bounding box center [685, 318] width 20 height 12
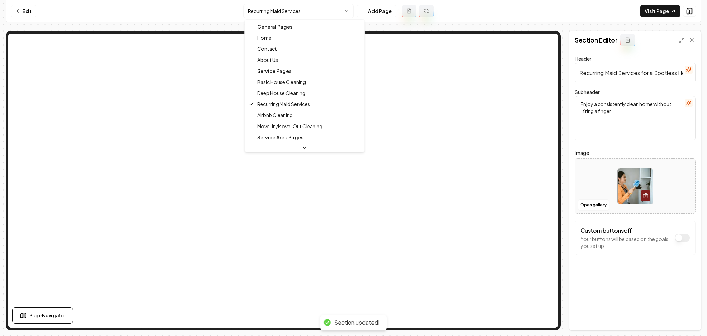
click at [313, 11] on html "Computer Required This feature is only available on a computer. Please switch t…" at bounding box center [353, 168] width 707 height 336
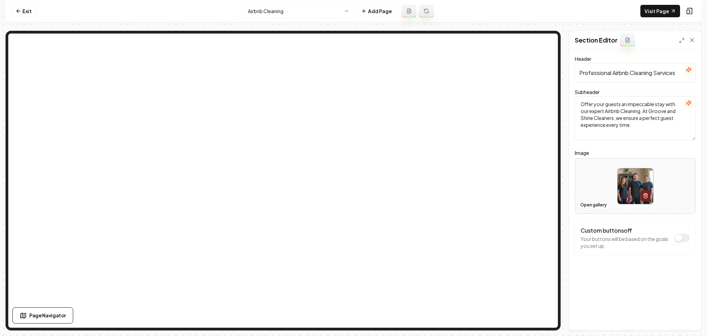
click at [582, 203] on button "Open gallery" at bounding box center [593, 204] width 31 height 11
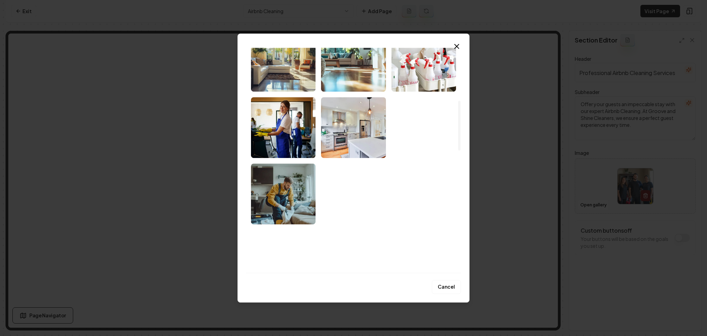
scroll to position [261, 0]
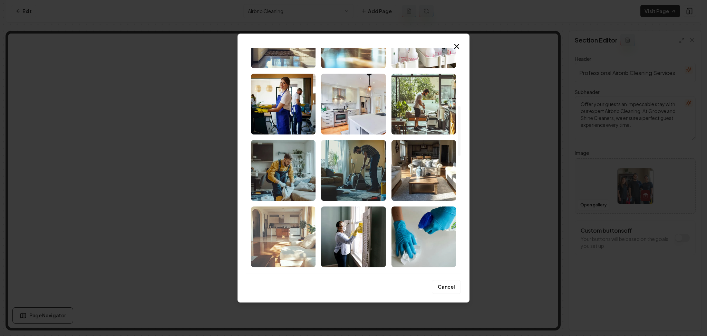
click at [287, 231] on img "Select image image_68c016585c7cd75eb8aee5e5.png" at bounding box center [283, 236] width 65 height 61
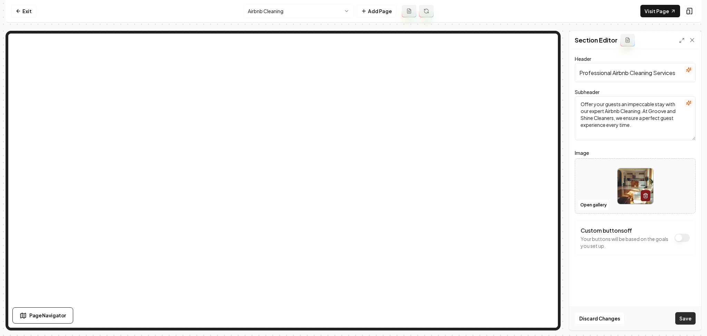
click at [688, 319] on button "Save" at bounding box center [685, 318] width 20 height 12
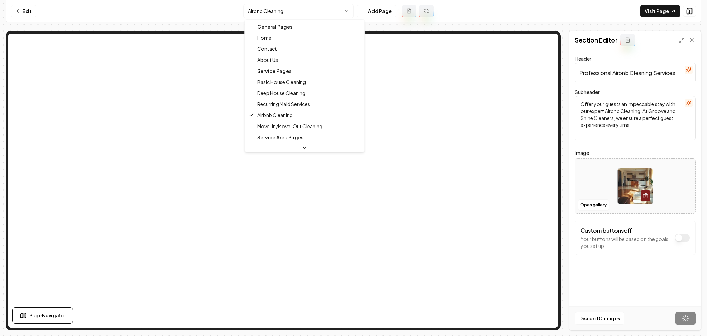
click at [258, 10] on html "Computer Required This feature is only available on a computer. Please switch t…" at bounding box center [353, 168] width 707 height 336
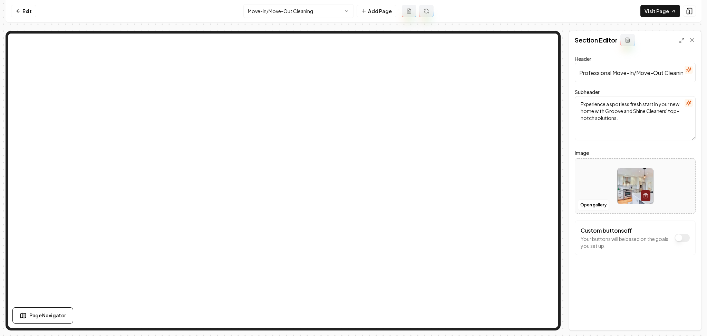
click at [593, 178] on div at bounding box center [635, 185] width 120 height 47
click at [280, 16] on html "Computer Required This feature is only available on a computer. Please switch t…" at bounding box center [353, 168] width 707 height 336
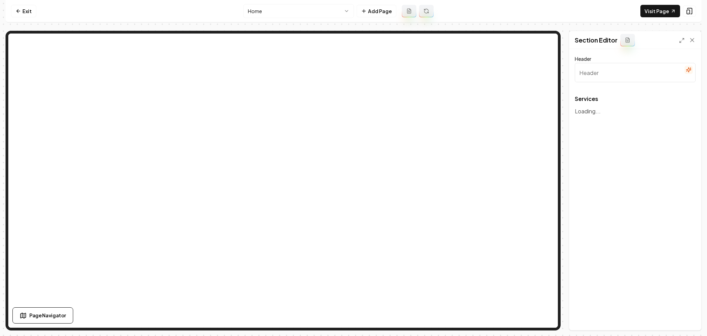
type input "Our Cleaning Services"
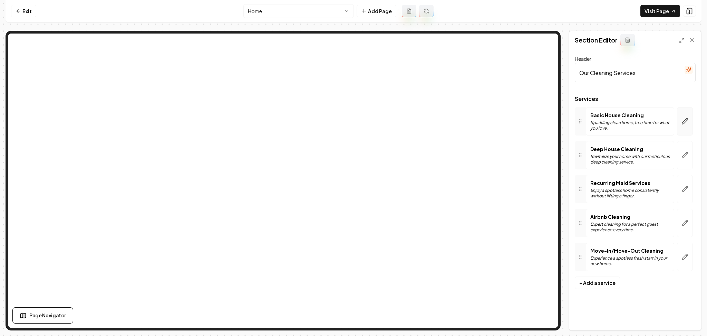
click at [687, 126] on button "button" at bounding box center [685, 121] width 16 height 28
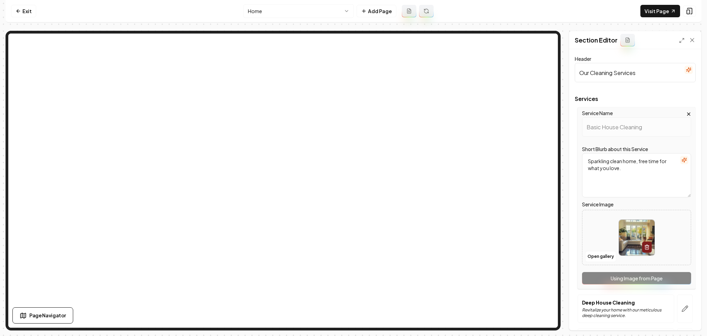
scroll to position [126, 0]
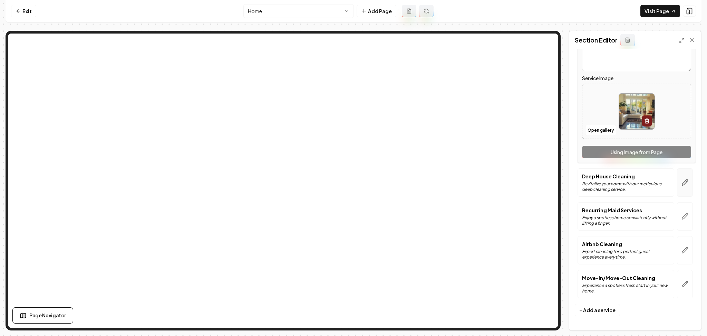
click at [677, 189] on button "button" at bounding box center [685, 182] width 16 height 28
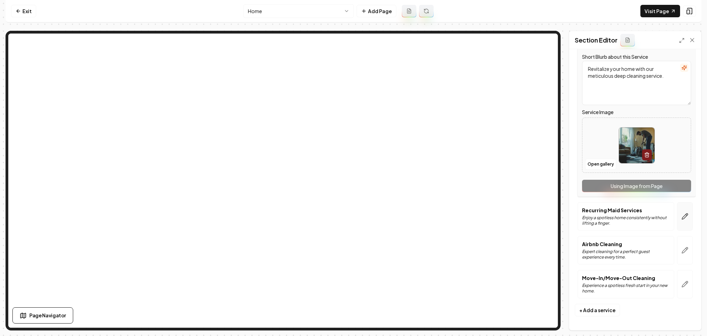
click at [681, 202] on button "button" at bounding box center [685, 216] width 16 height 28
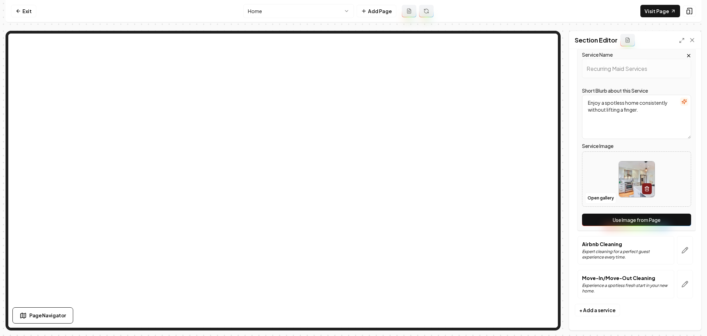
click at [633, 220] on button "Use Image from Page" at bounding box center [636, 219] width 109 height 12
click at [677, 252] on button "button" at bounding box center [685, 250] width 16 height 28
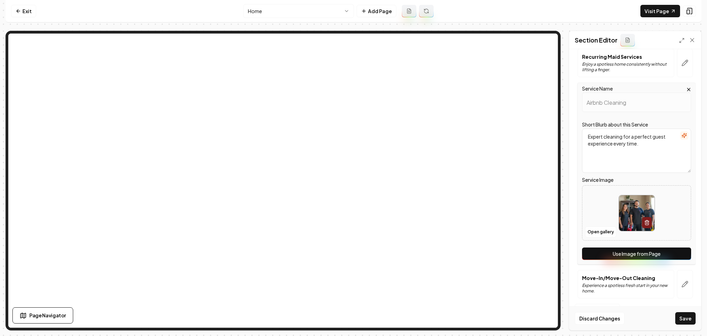
click at [659, 254] on button "Use Image from Page" at bounding box center [636, 253] width 109 height 12
click at [684, 318] on button "Save" at bounding box center [685, 318] width 20 height 12
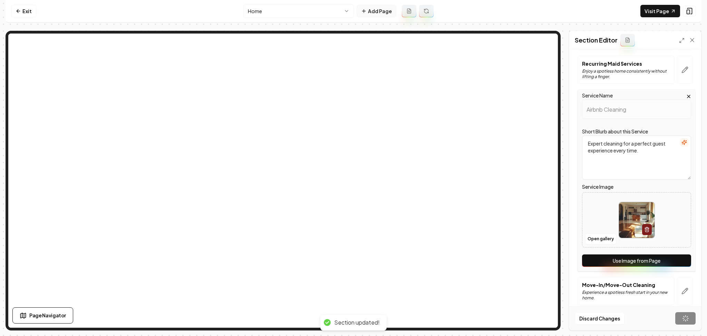
click at [380, 16] on button "Add Page" at bounding box center [377, 11] width 40 height 12
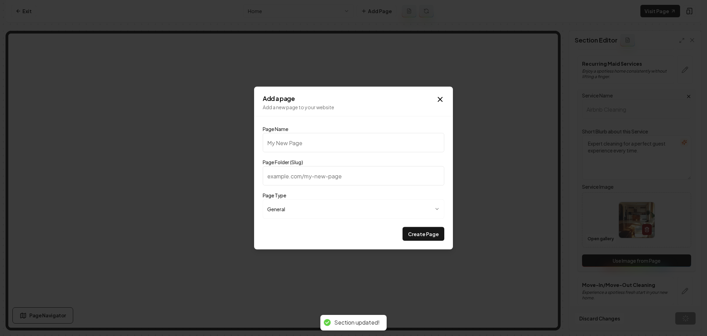
type input "C"
type input "c"
type input "Ch"
type input "ch"
type input "Che"
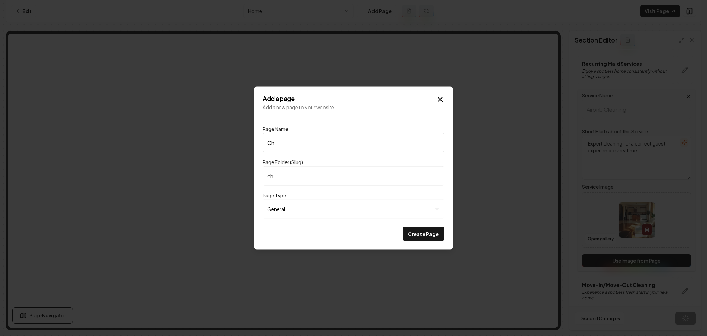
type input "che"
type input "Chec"
type input "chec"
type input "Check"
type input "check"
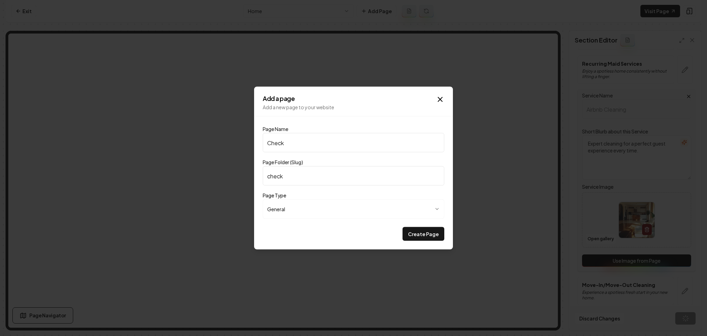
type input "Checkl"
type input "checkl"
type input "Checkli"
type input "checkli"
type input "Checklis"
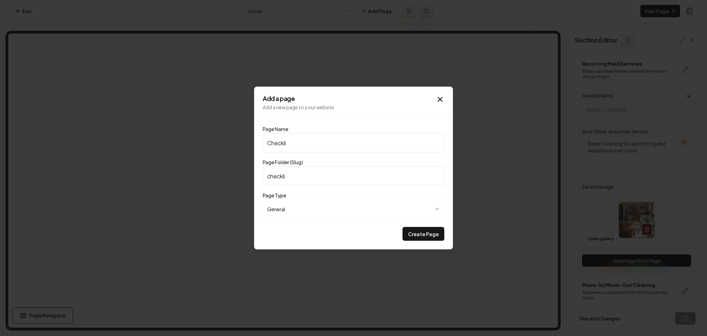
type input "checklis"
type input "Checklist"
type input "checklist"
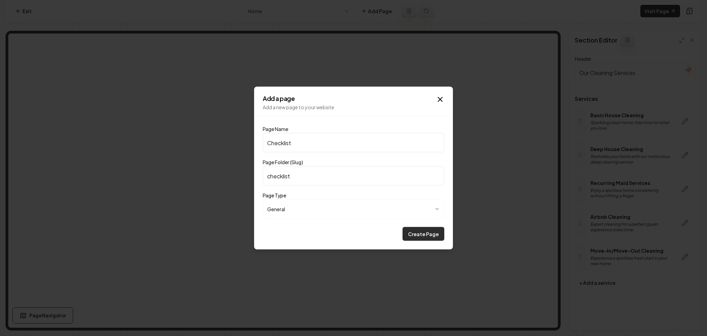
type input "Checklist"
click at [428, 231] on button "Create Page" at bounding box center [424, 234] width 42 height 14
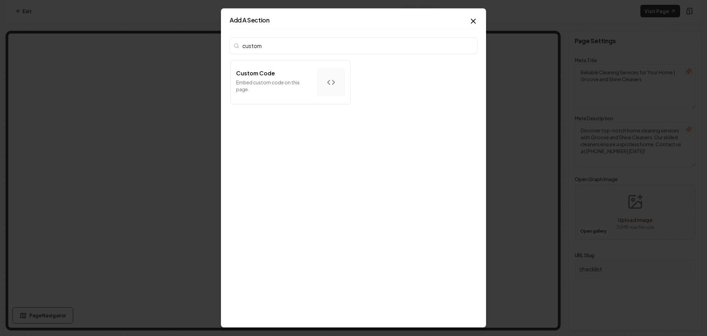
type input "custom"
click at [266, 75] on p "Custom Code" at bounding box center [255, 73] width 39 height 8
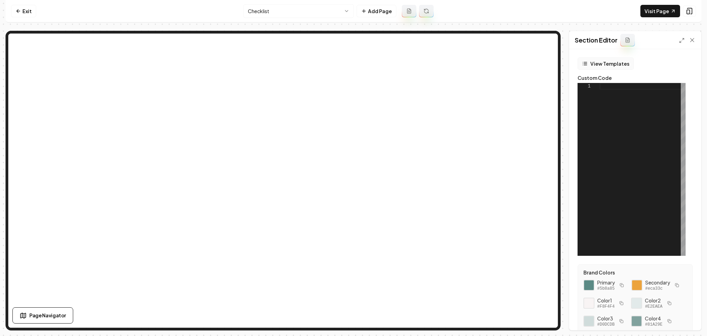
click at [591, 58] on button "View Templates" at bounding box center [606, 63] width 56 height 12
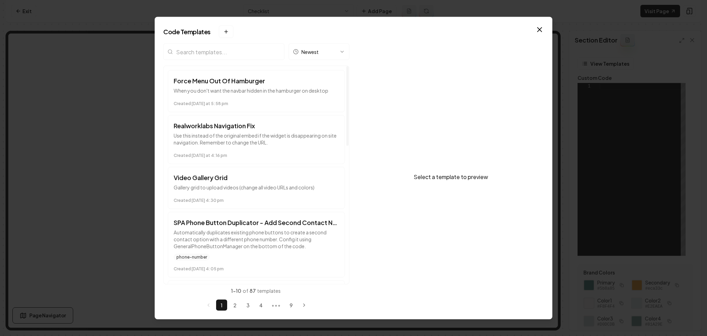
click at [226, 58] on input "search" at bounding box center [223, 51] width 121 height 17
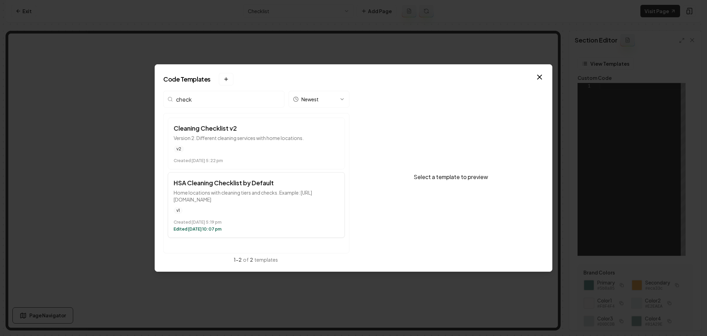
type input "check"
click at [234, 205] on button "HSA Cleaning Checklist by Default Home locations with cleaning tiers and checks…" at bounding box center [256, 205] width 177 height 66
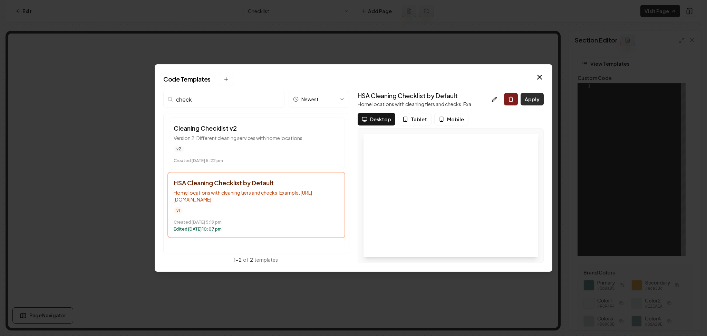
click at [527, 97] on button "Apply" at bounding box center [532, 99] width 23 height 12
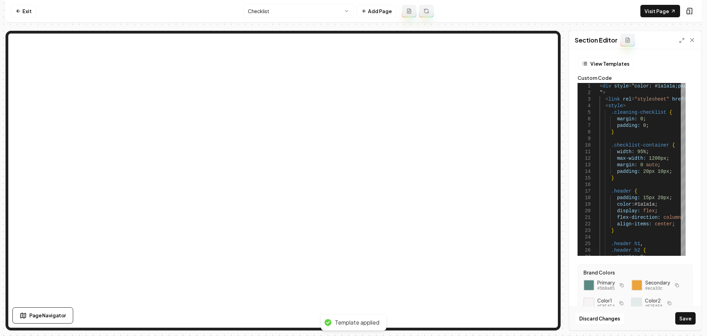
click at [622, 283] on icon "button" at bounding box center [622, 285] width 4 height 4
type textarea "**********"
type textarea "**"
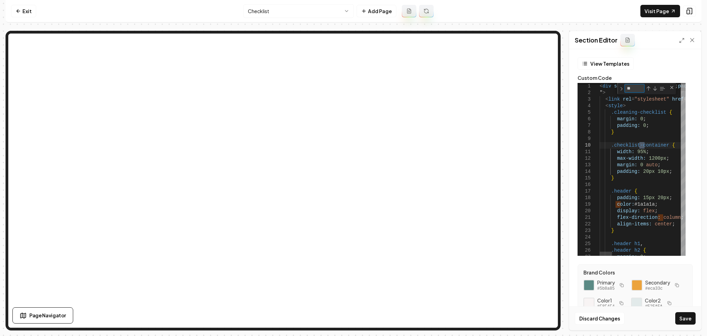
type textarea "**********"
type textarea "*****"
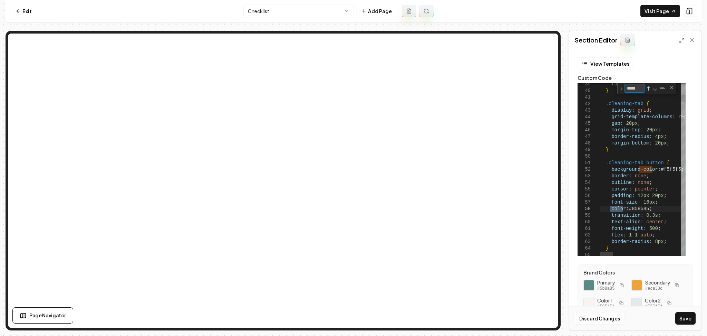
type textarea "**********"
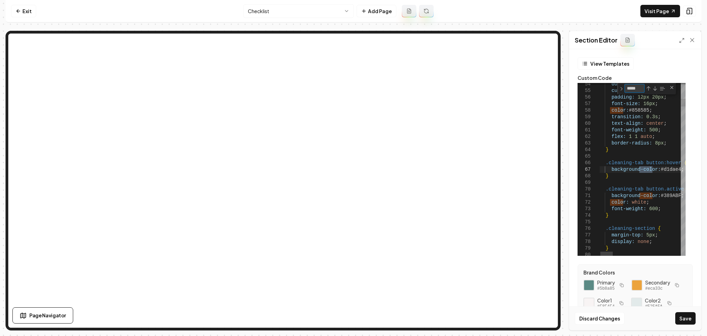
type textarea "*****"
drag, startPoint x: 677, startPoint y: 196, endPoint x: 659, endPoint y: 197, distance: 18.0
click at [675, 287] on icon "button" at bounding box center [677, 285] width 4 height 4
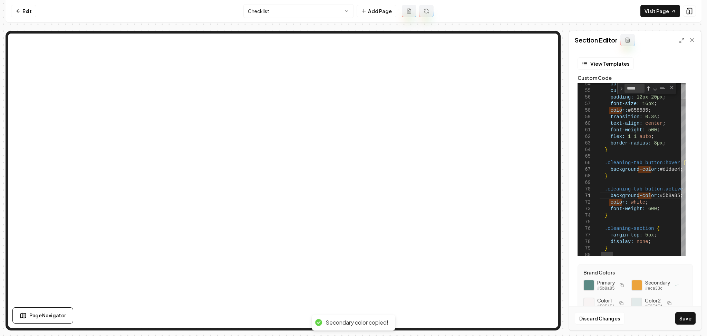
scroll to position [0, 82]
drag, startPoint x: 676, startPoint y: 172, endPoint x: 655, endPoint y: 169, distance: 21.6
click at [681, 317] on button "Save" at bounding box center [685, 318] width 20 height 12
type textarea "**********"
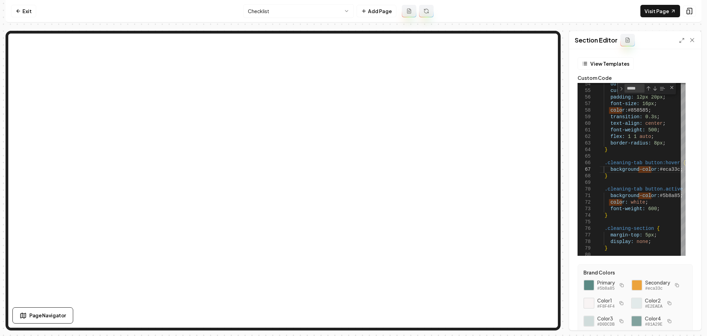
click at [268, 6] on html "Computer Required This feature is only available on a computer. Please switch t…" at bounding box center [353, 168] width 707 height 336
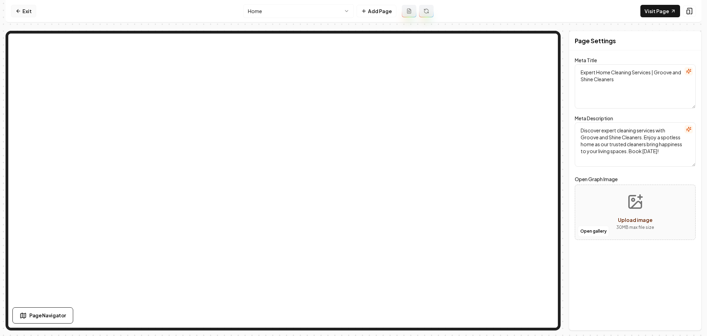
click at [21, 10] on link "Exit" at bounding box center [23, 11] width 25 height 12
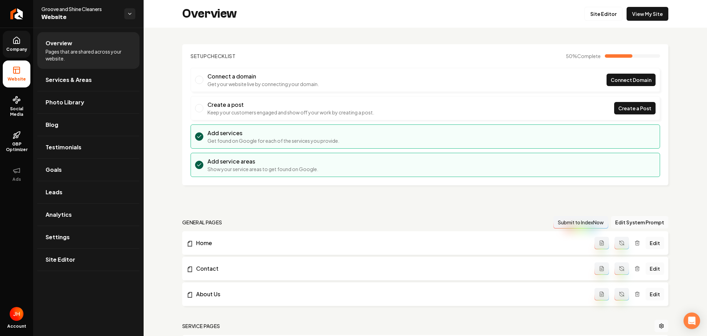
click at [12, 47] on span "Company" at bounding box center [16, 50] width 27 height 6
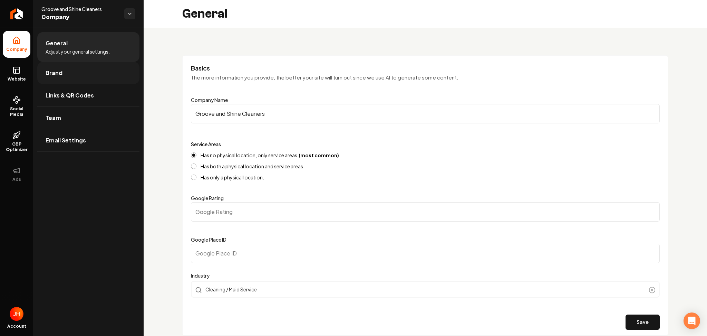
click at [53, 68] on link "Brand" at bounding box center [88, 73] width 102 height 22
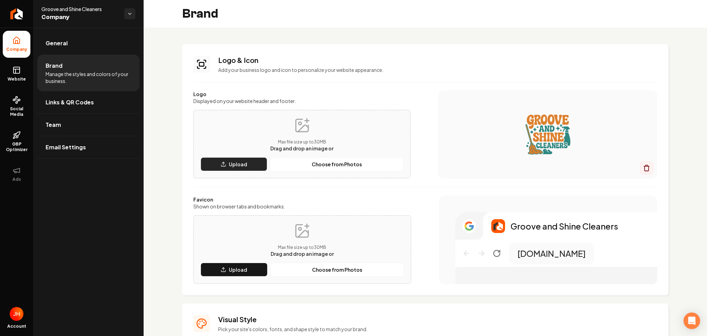
click at [251, 160] on button "Upload" at bounding box center [234, 164] width 67 height 14
click at [219, 259] on div "Max file size up to 30 MB Drag and drop an image or Upload Choose from Photos" at bounding box center [302, 249] width 203 height 54
click at [222, 268] on icon "Main content area" at bounding box center [224, 270] width 6 height 6
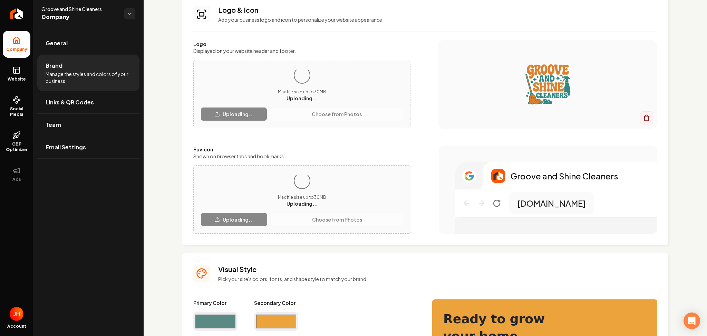
scroll to position [50, 0]
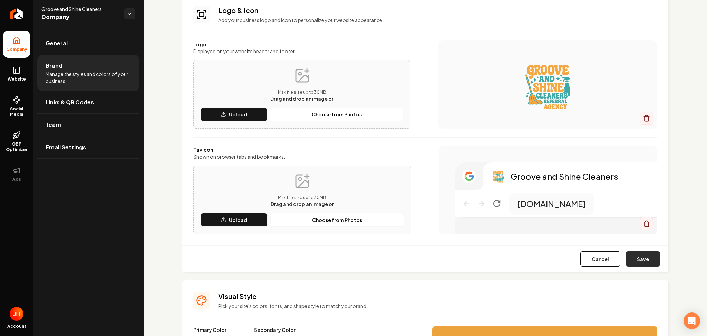
click at [643, 265] on button "Save" at bounding box center [643, 258] width 34 height 15
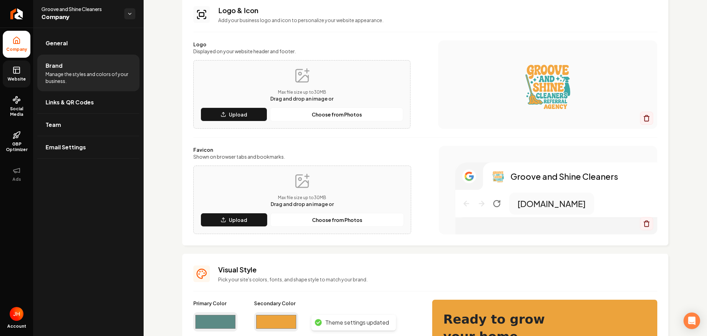
click at [10, 72] on link "Website" at bounding box center [17, 73] width 28 height 27
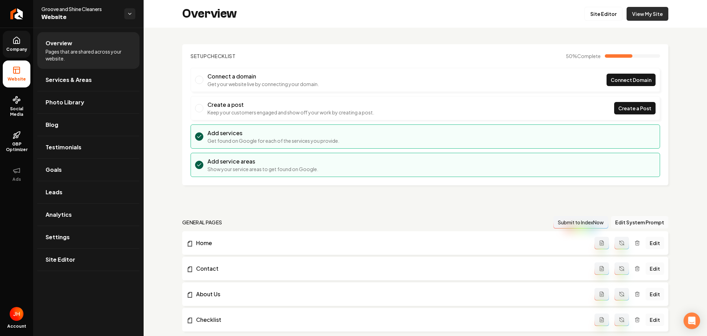
click at [640, 19] on link "View My Site" at bounding box center [648, 14] width 42 height 14
click at [83, 254] on link "Site Editor" at bounding box center [88, 259] width 102 height 22
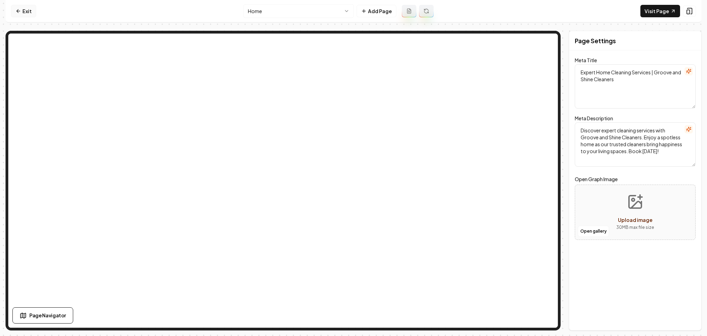
click at [28, 12] on link "Exit" at bounding box center [23, 11] width 25 height 12
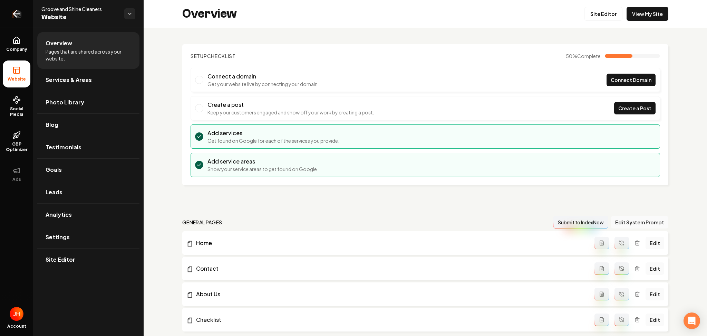
click at [19, 14] on icon "Return to dashboard" at bounding box center [16, 13] width 11 height 11
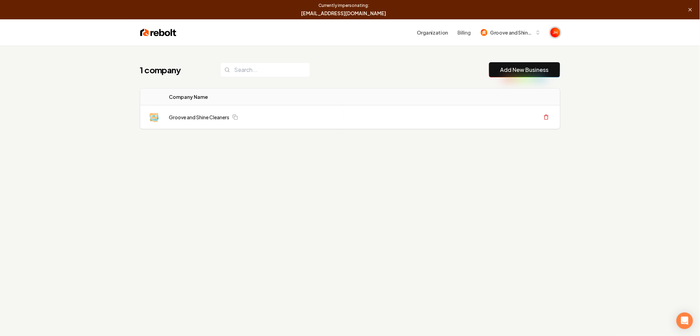
click at [556, 32] on img "Open user button" at bounding box center [555, 33] width 10 height 10
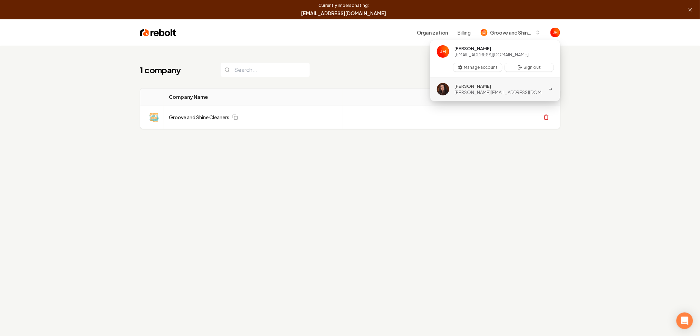
click at [495, 88] on span "Delfina Cavallaro" at bounding box center [500, 86] width 90 height 6
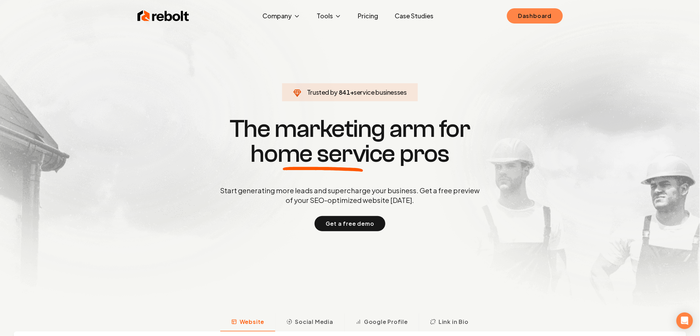
click at [512, 18] on link "Dashboard" at bounding box center [535, 15] width 56 height 15
